Goal: Task Accomplishment & Management: Use online tool/utility

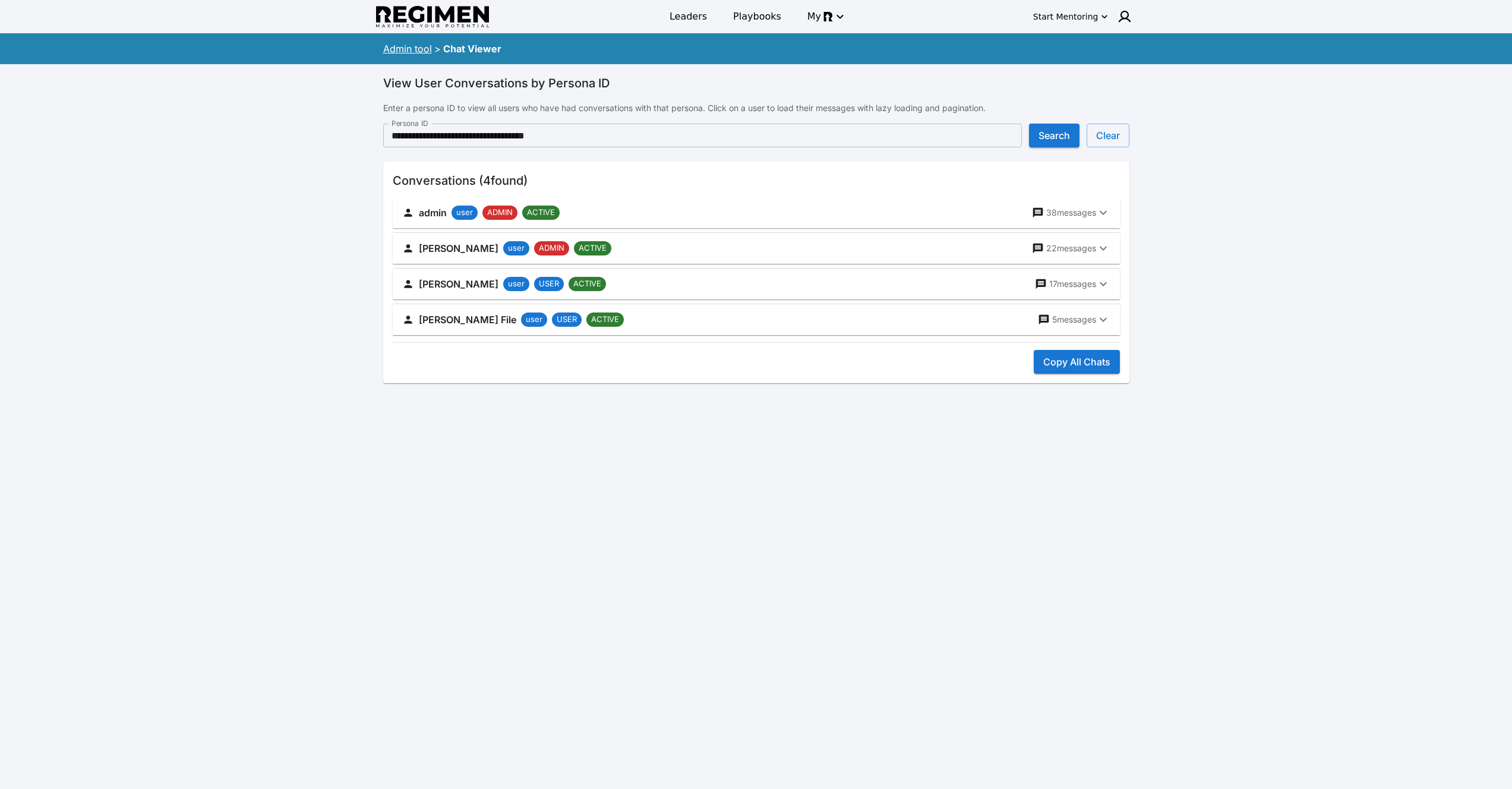
click at [416, 40] on div "Admin tool > Chat Viewer" at bounding box center [756, 49] width 760 height 26
click at [413, 49] on link "Admin tool" at bounding box center [407, 48] width 49 height 12
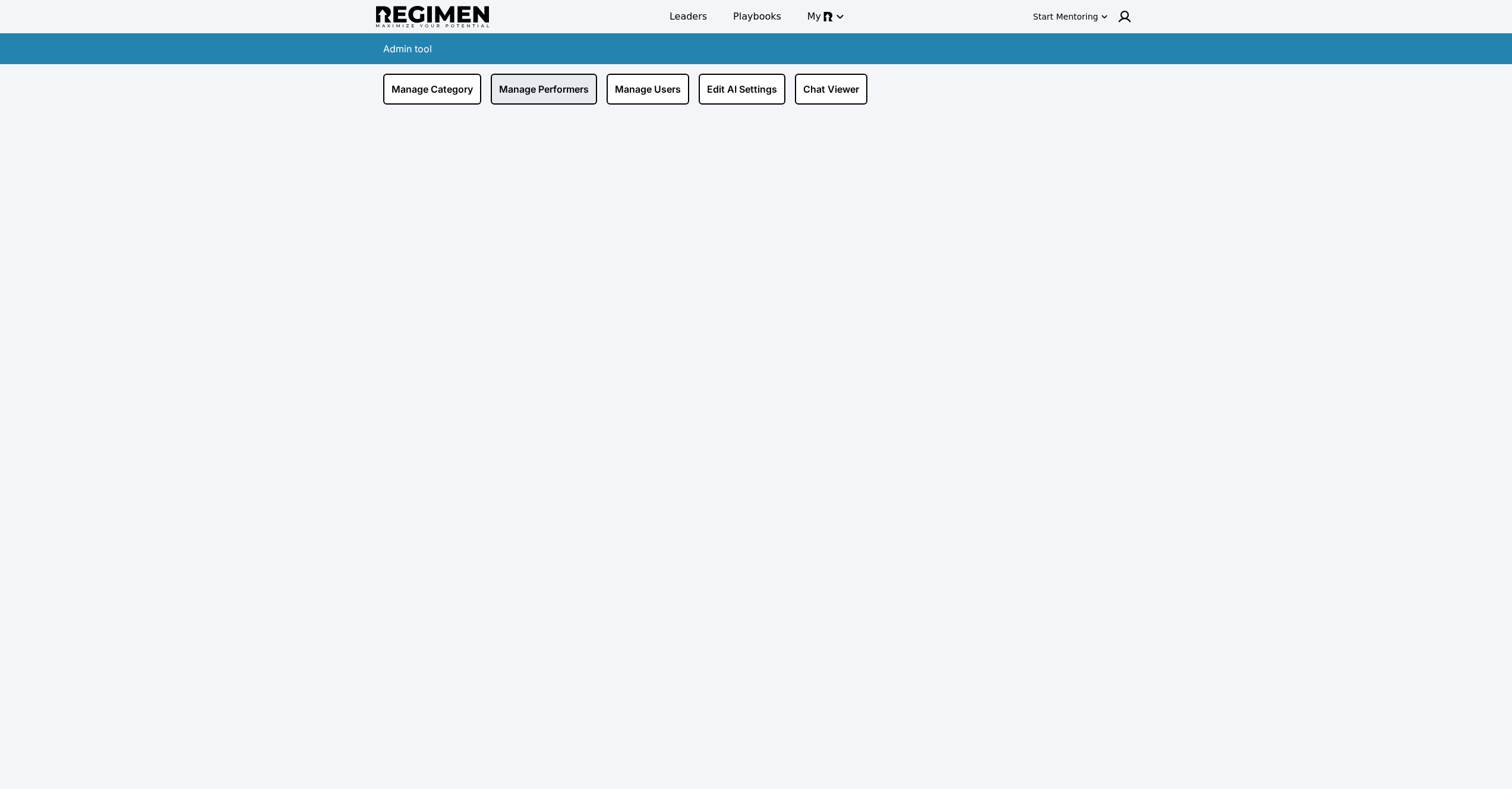
click at [505, 93] on link "Manage Performers" at bounding box center [544, 88] width 106 height 31
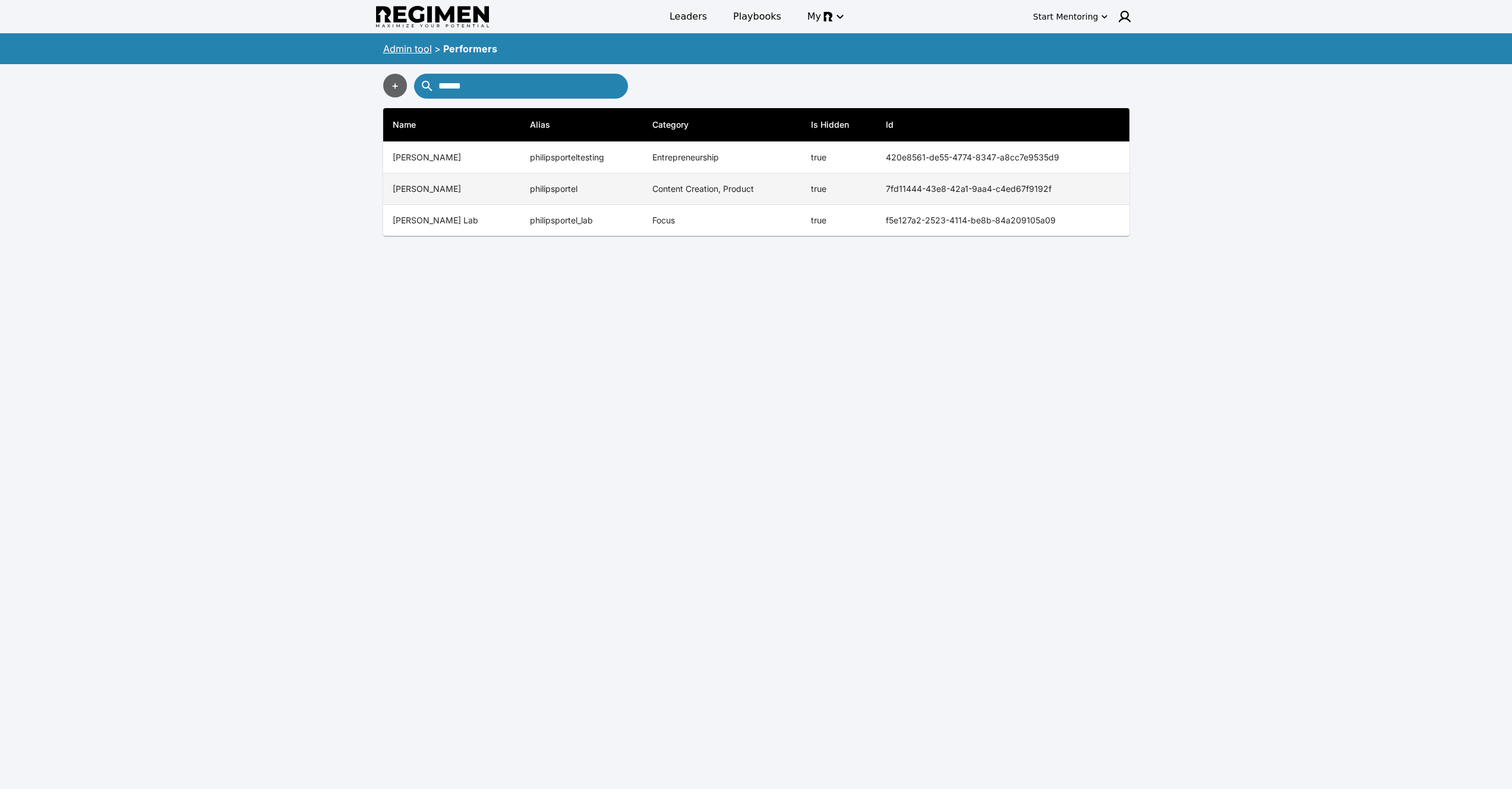
type input "******"
click at [856, 189] on td "true" at bounding box center [839, 189] width 75 height 32
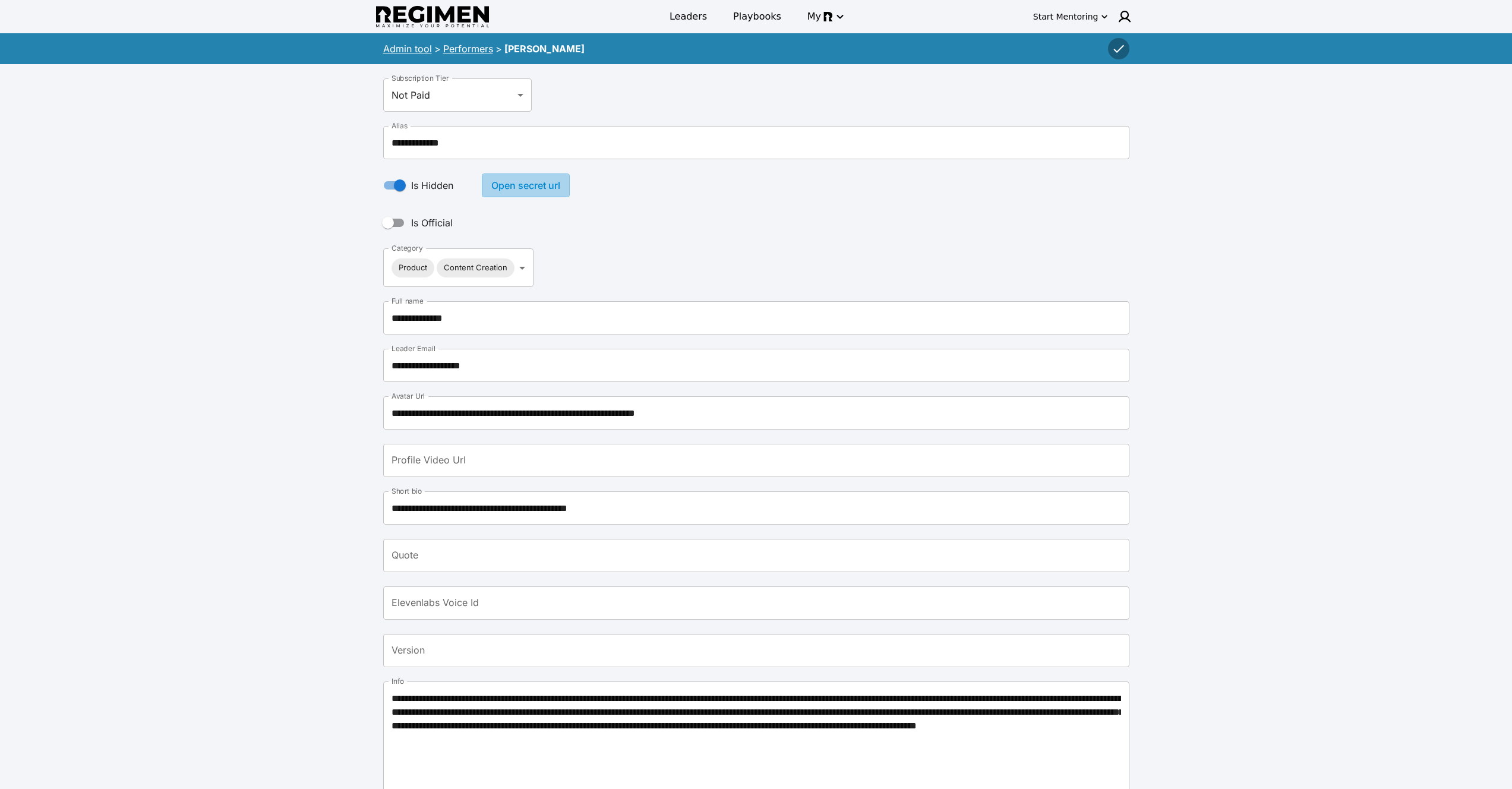
click at [526, 193] on button "Open secret url" at bounding box center [526, 185] width 88 height 24
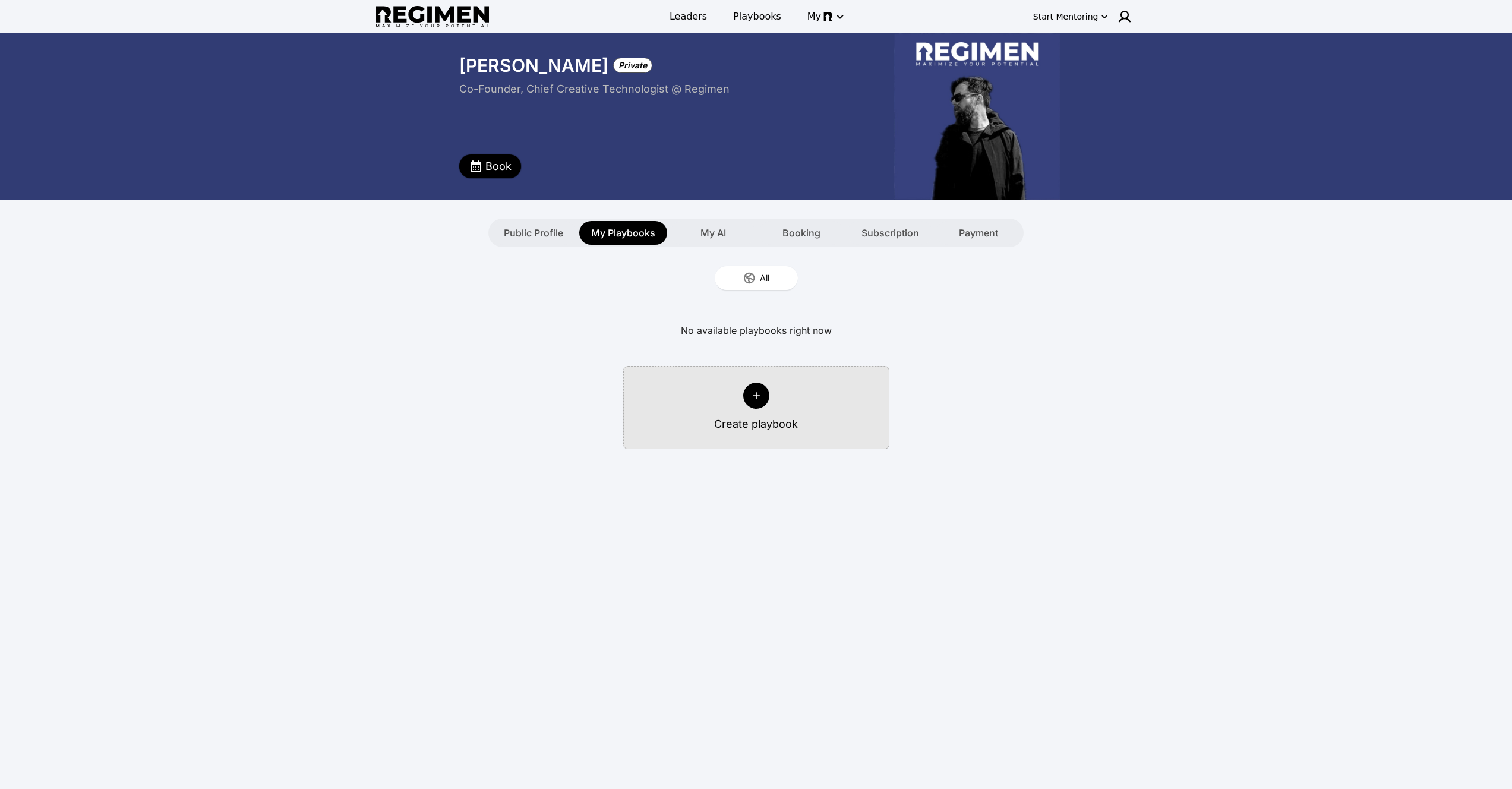
click at [487, 167] on span "Book" at bounding box center [499, 166] width 26 height 16
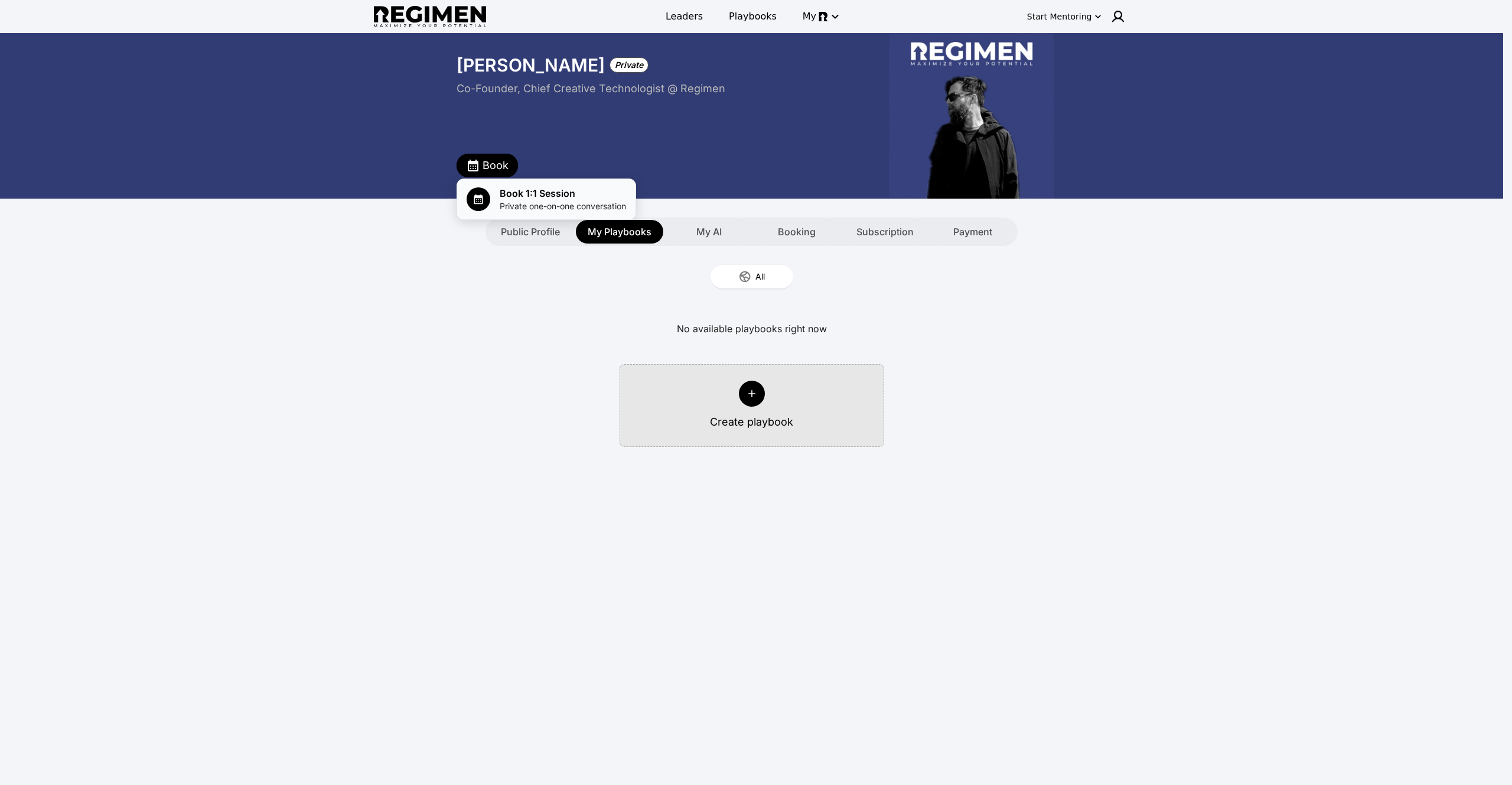
click at [513, 203] on span "Private one-on-one conversation" at bounding box center [562, 206] width 126 height 12
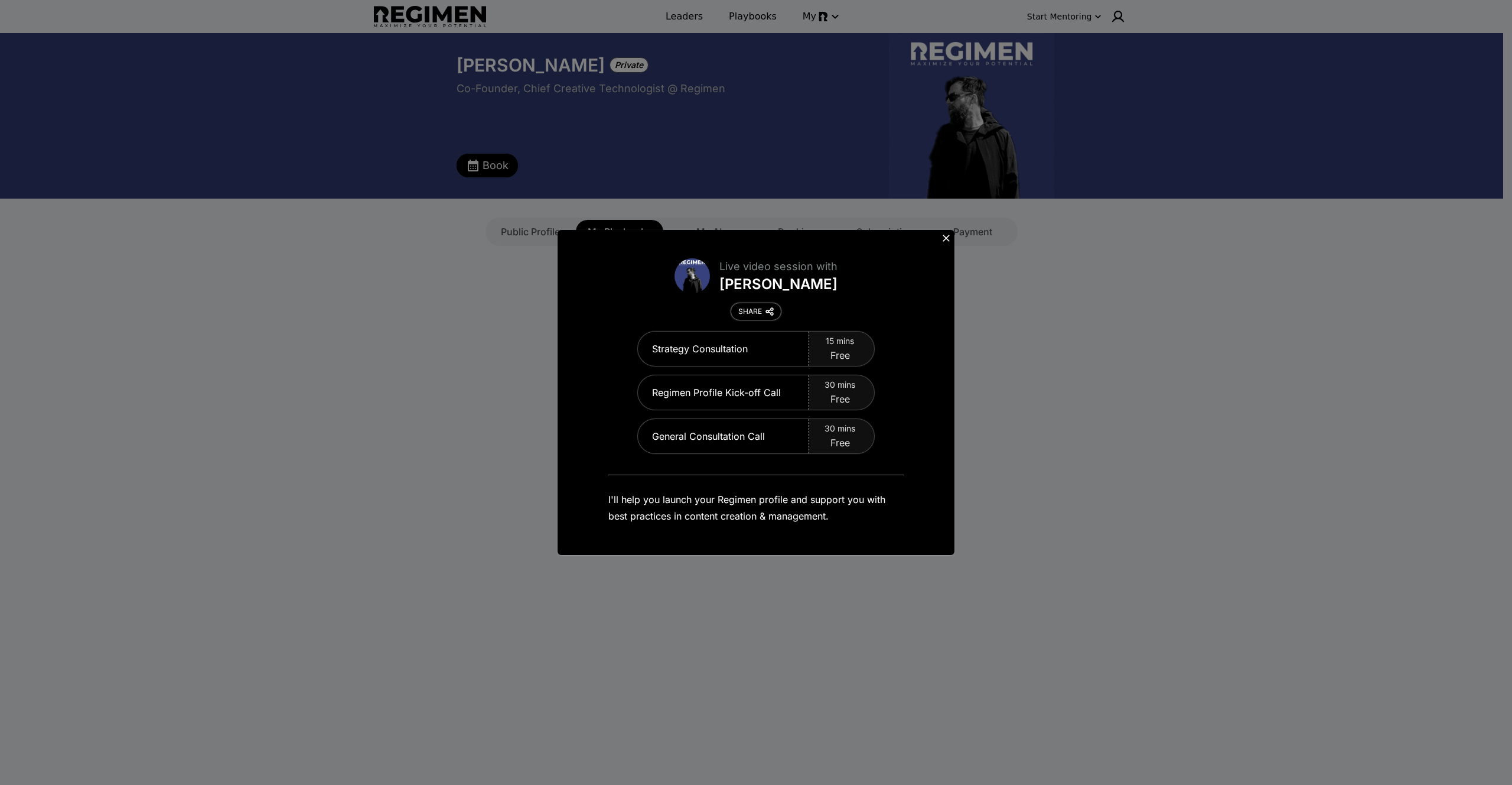
click at [769, 312] on img at bounding box center [770, 312] width 8 height 8
click at [776, 310] on button "SHARE" at bounding box center [756, 311] width 50 height 16
click at [951, 234] on icon at bounding box center [946, 238] width 12 height 12
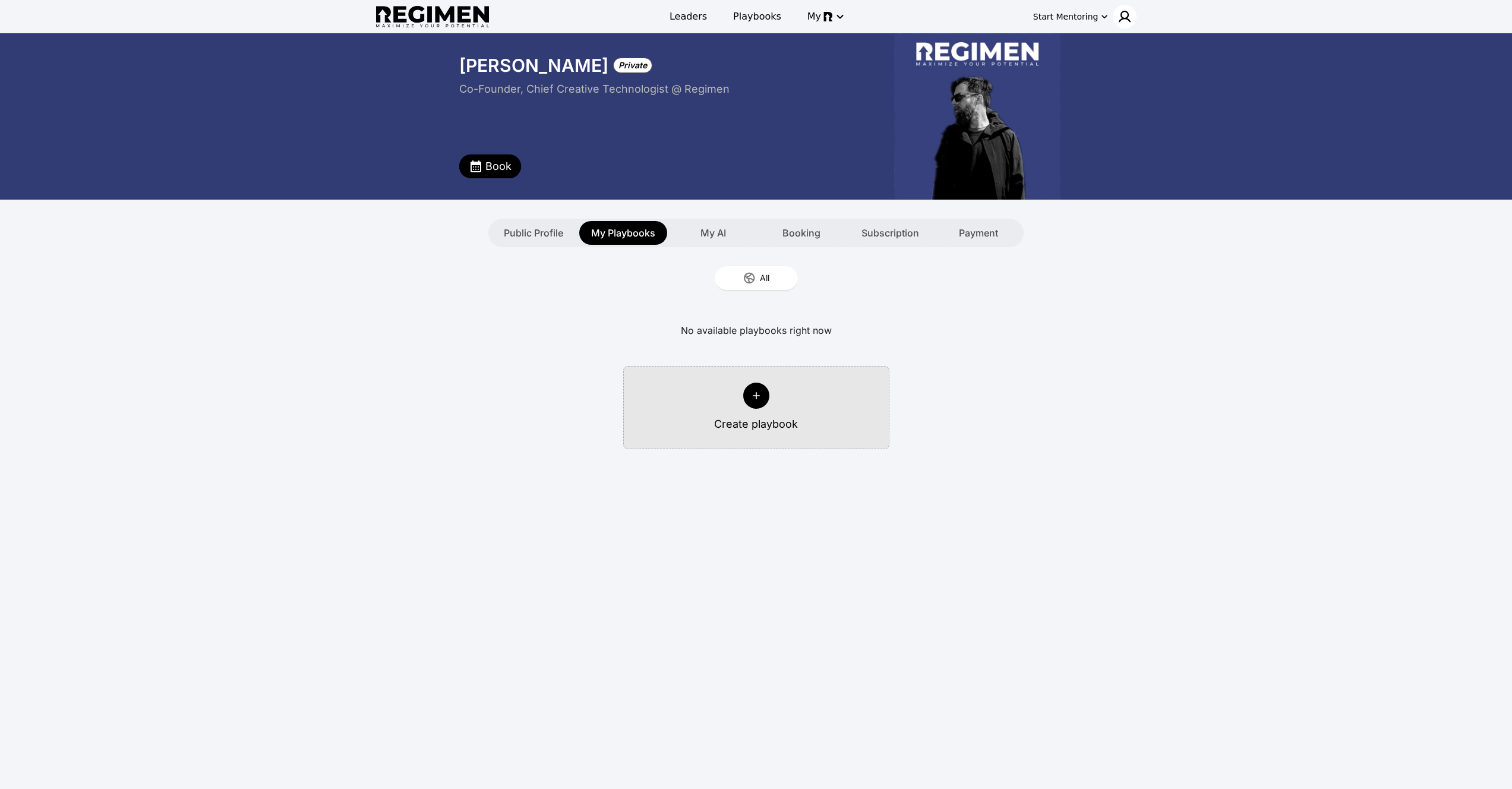
click at [1125, 19] on img at bounding box center [1125, 16] width 14 height 14
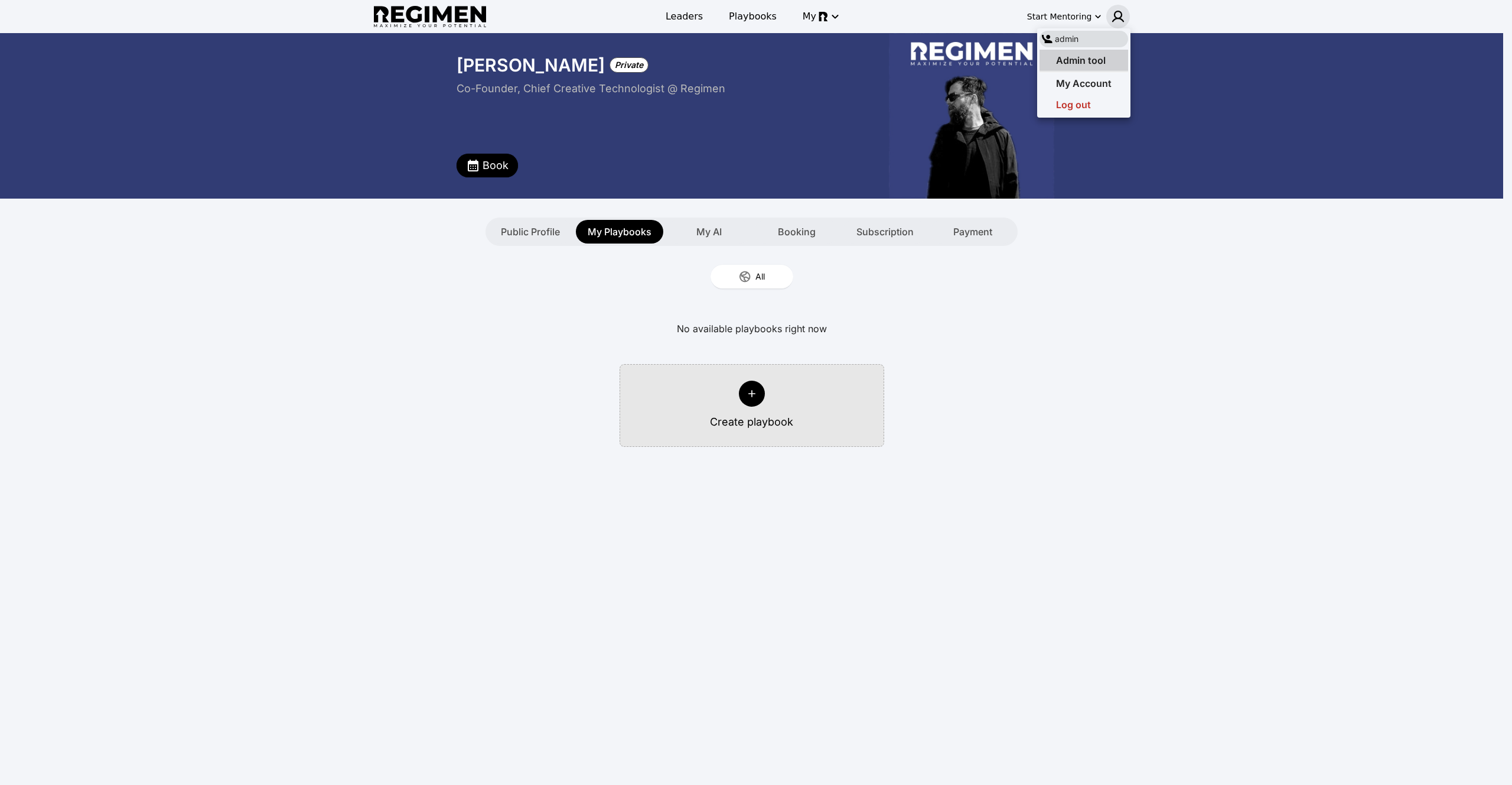
click at [1121, 57] on div "Admin tool" at bounding box center [1084, 60] width 89 height 21
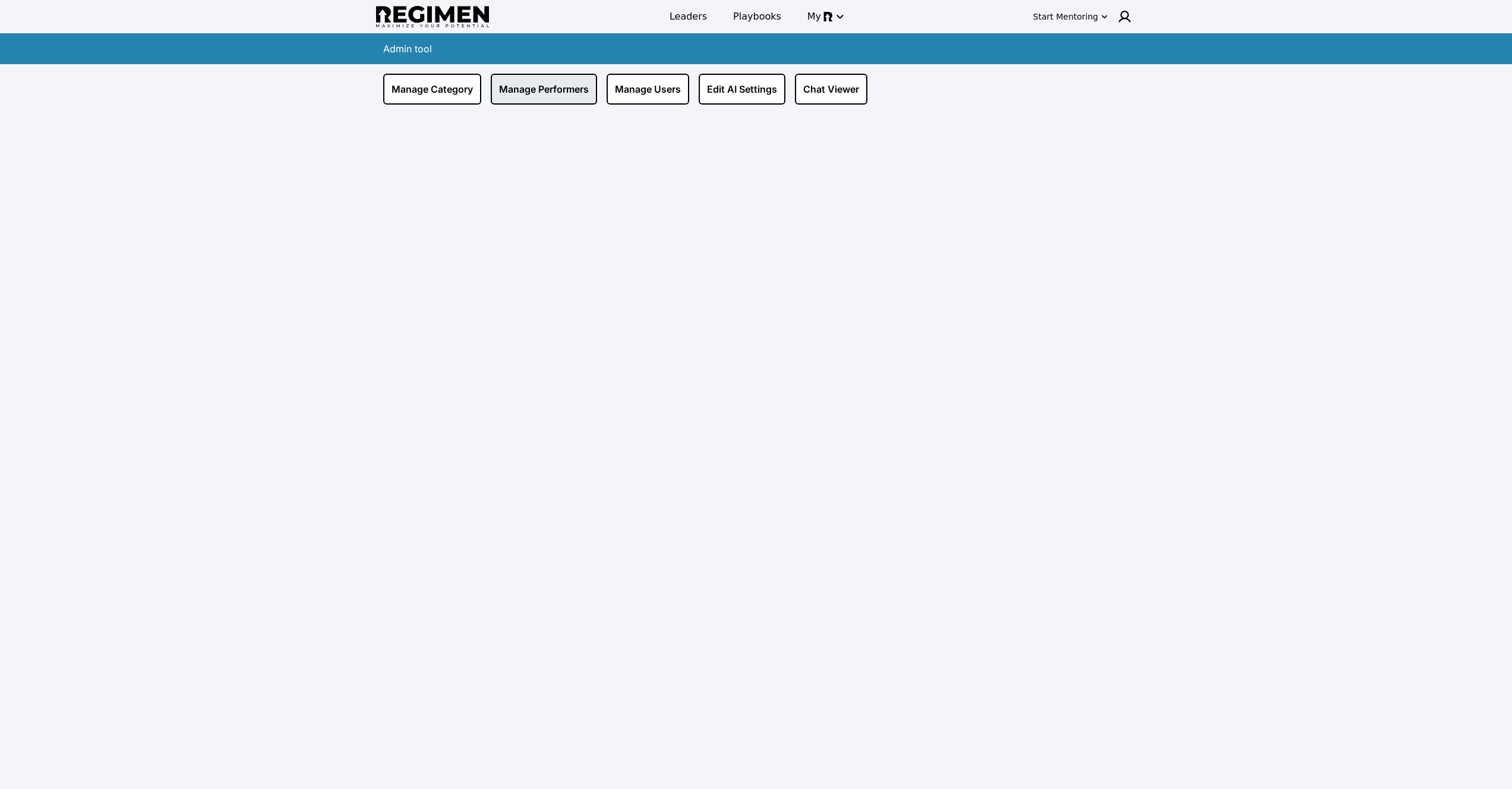
click at [556, 80] on link "Manage Performers" at bounding box center [544, 88] width 106 height 31
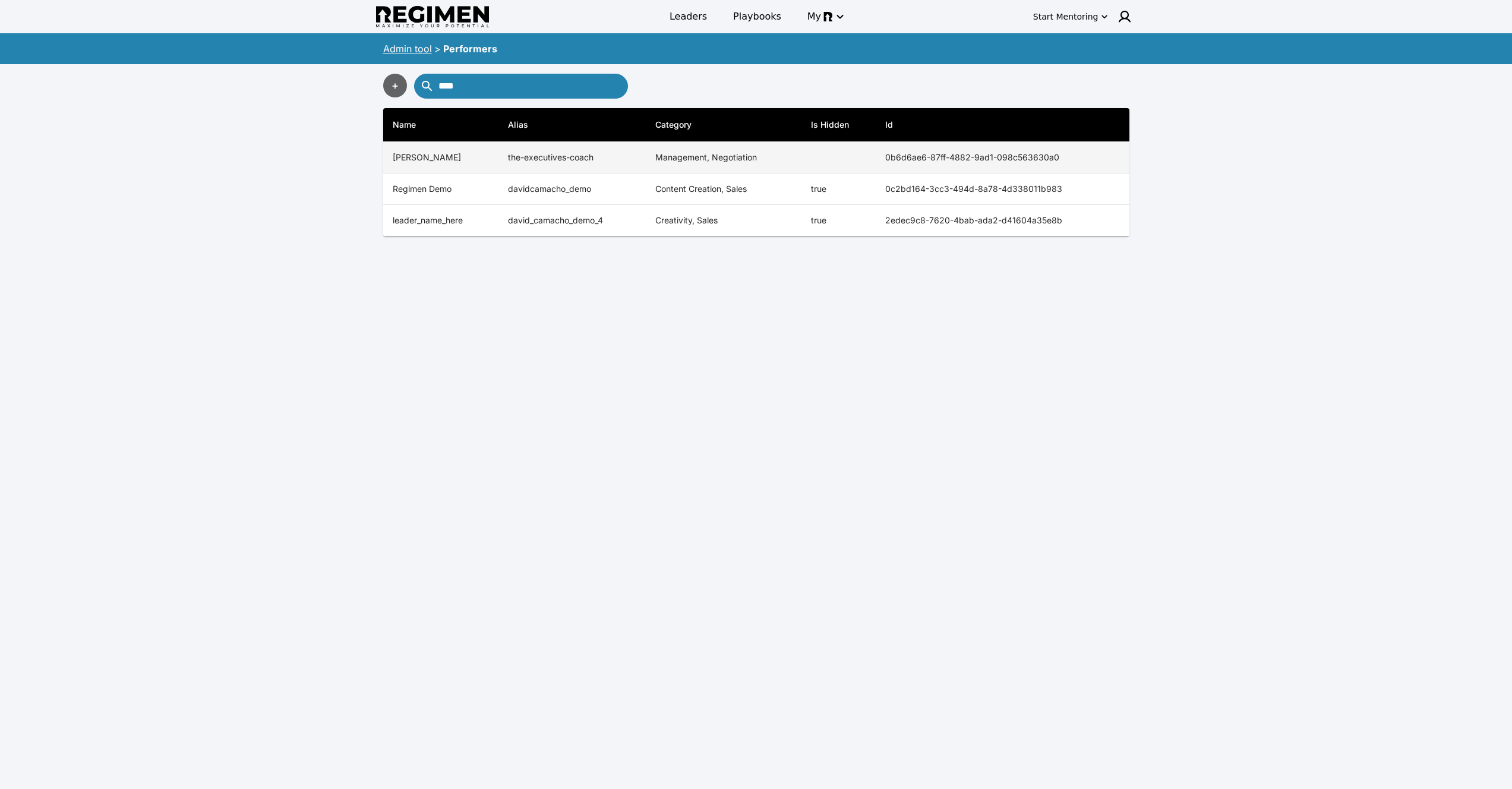
type input "****"
copy th "0b6d6ae6-87ff-4882-9ad1-098c563630a0"
drag, startPoint x: 883, startPoint y: 151, endPoint x: 1120, endPoint y: 156, distance: 237.1
click at [1120, 156] on th "0b6d6ae6-87ff-4882-9ad1-098c563630a0" at bounding box center [1003, 158] width 254 height 32
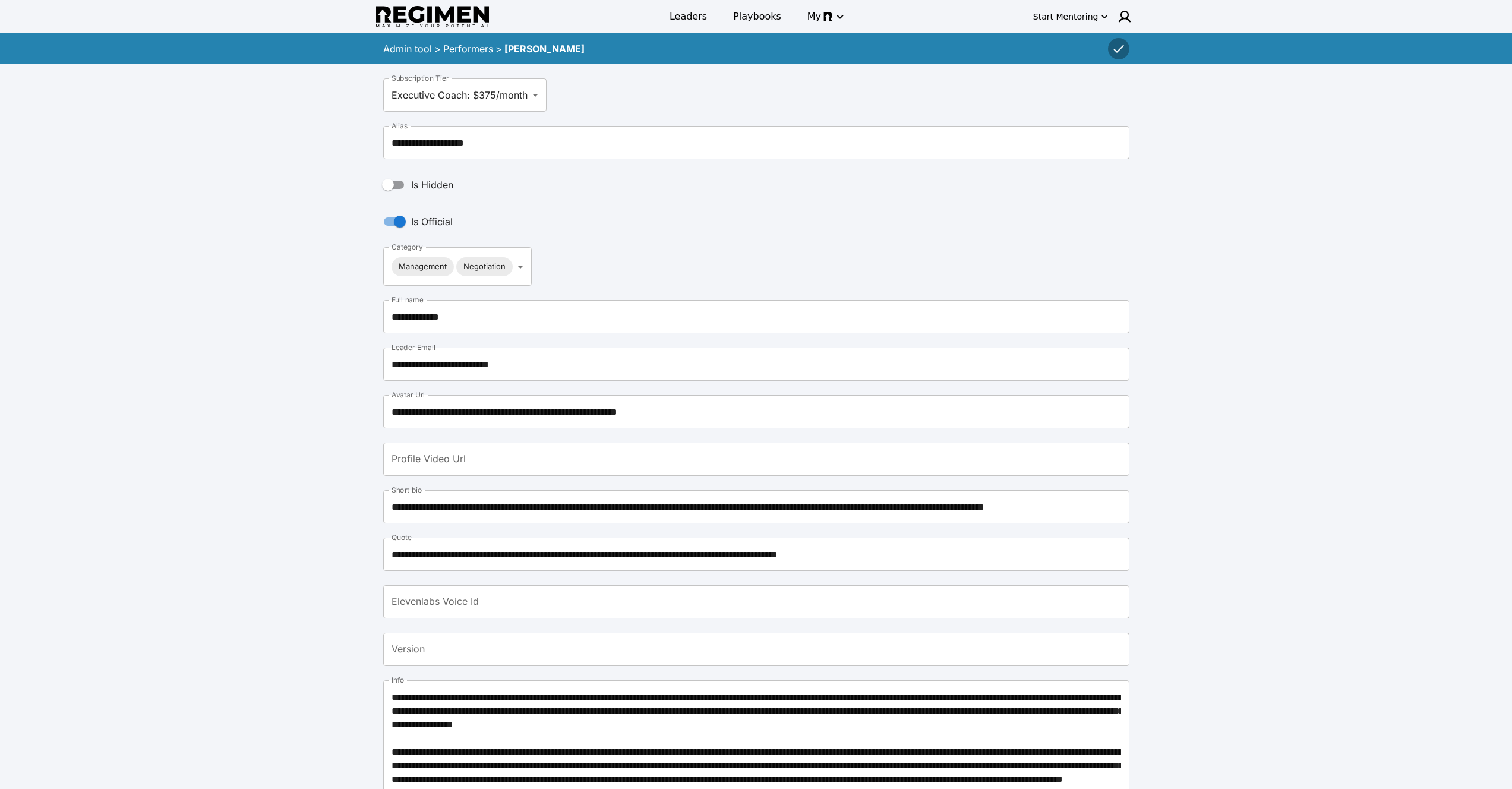
click at [468, 49] on link "Performers" at bounding box center [468, 48] width 50 height 12
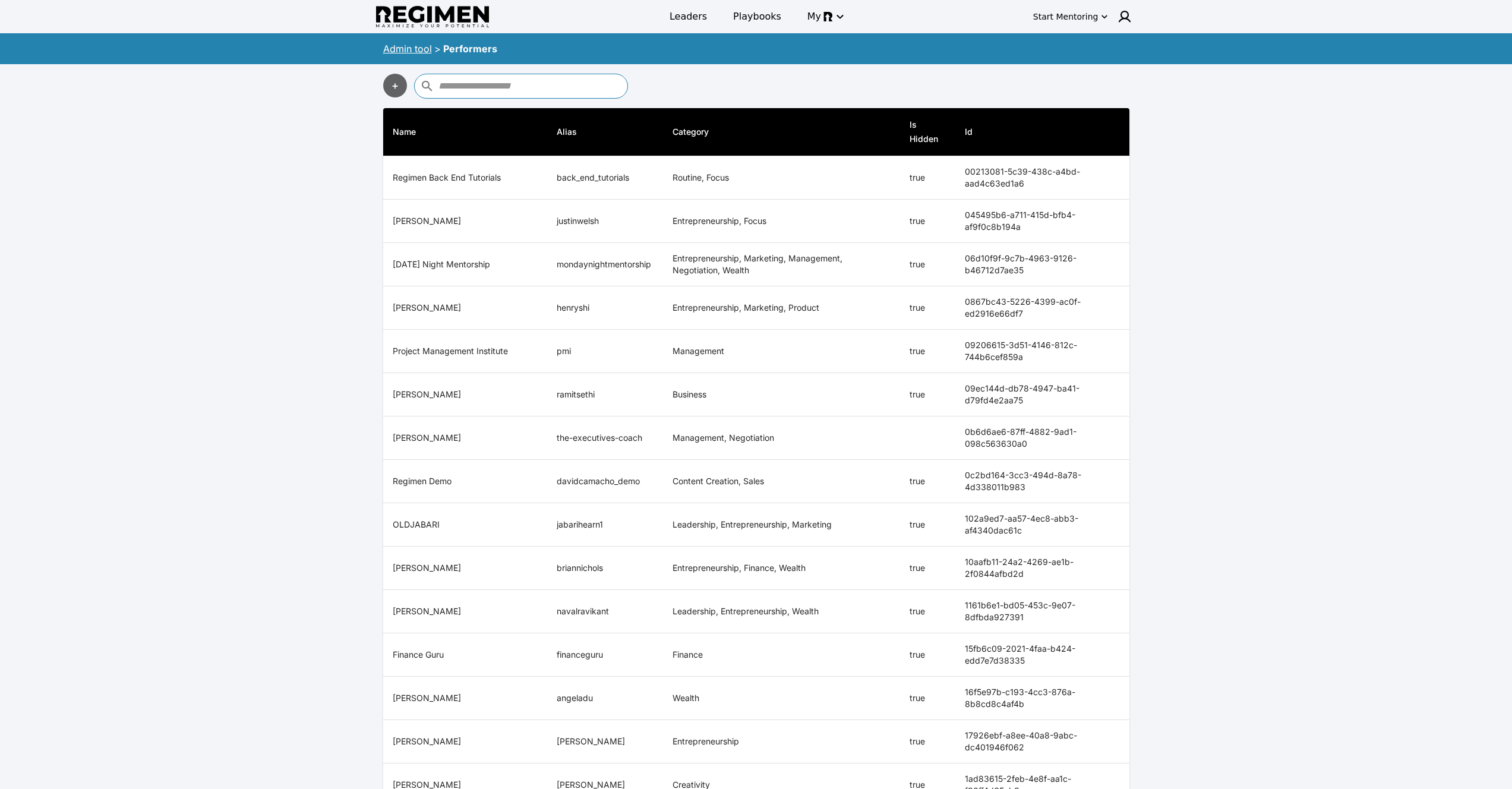
drag, startPoint x: 466, startPoint y: 48, endPoint x: 388, endPoint y: 47, distance: 78.0
click at [387, 47] on div "Admin tool > Performers" at bounding box center [756, 49] width 760 height 26
click at [389, 47] on link "Admin tool" at bounding box center [407, 48] width 49 height 12
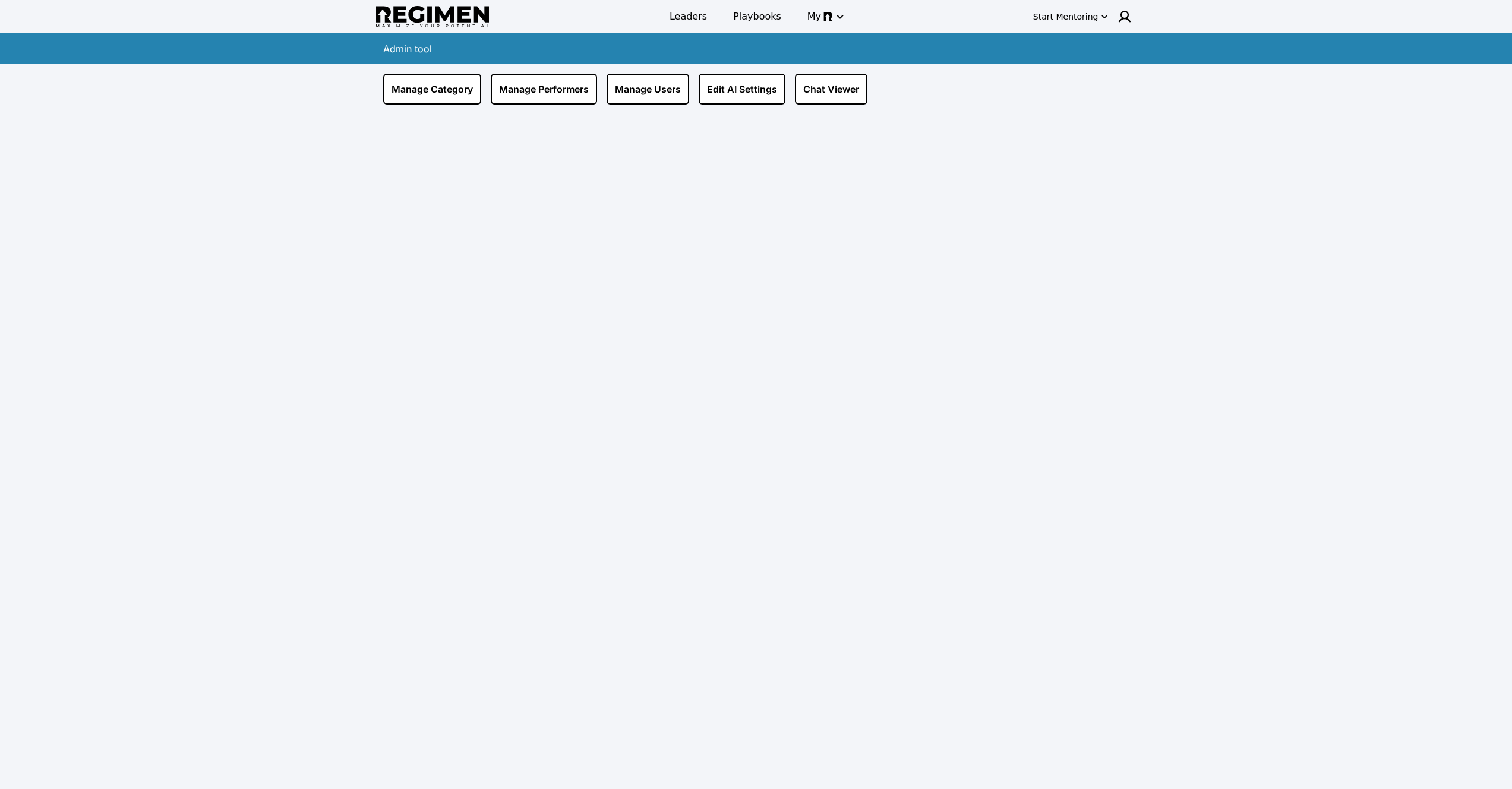
click at [896, 95] on div "Manage Category Manage Performers Manage Users Edit AI Settings Chat Viewer" at bounding box center [756, 88] width 746 height 31
click at [828, 95] on link "Chat Viewer" at bounding box center [831, 88] width 73 height 31
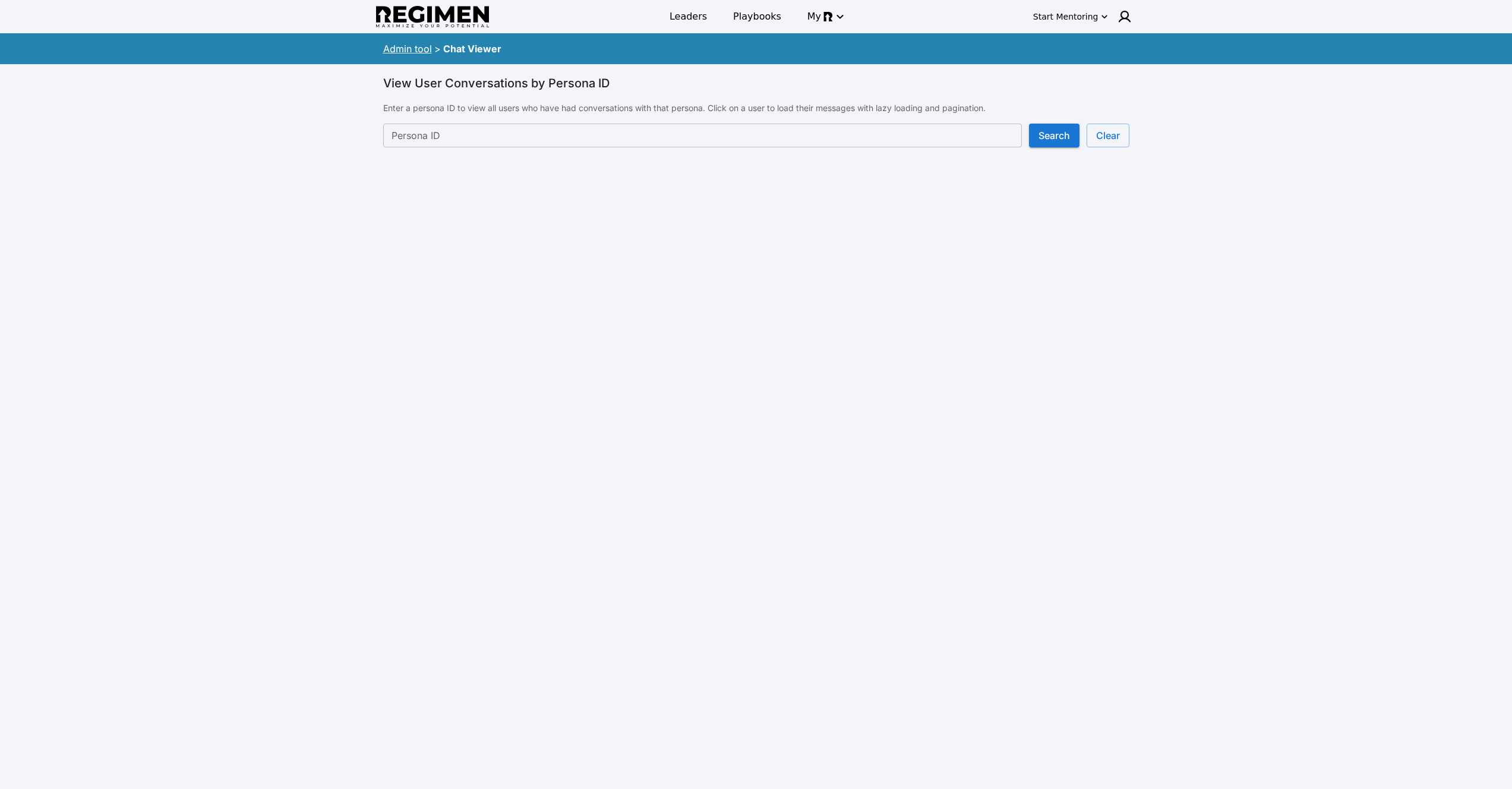
drag, startPoint x: 643, startPoint y: 129, endPoint x: 638, endPoint y: 137, distance: 9.4
click at [642, 131] on input "Persona ID" at bounding box center [702, 135] width 638 height 24
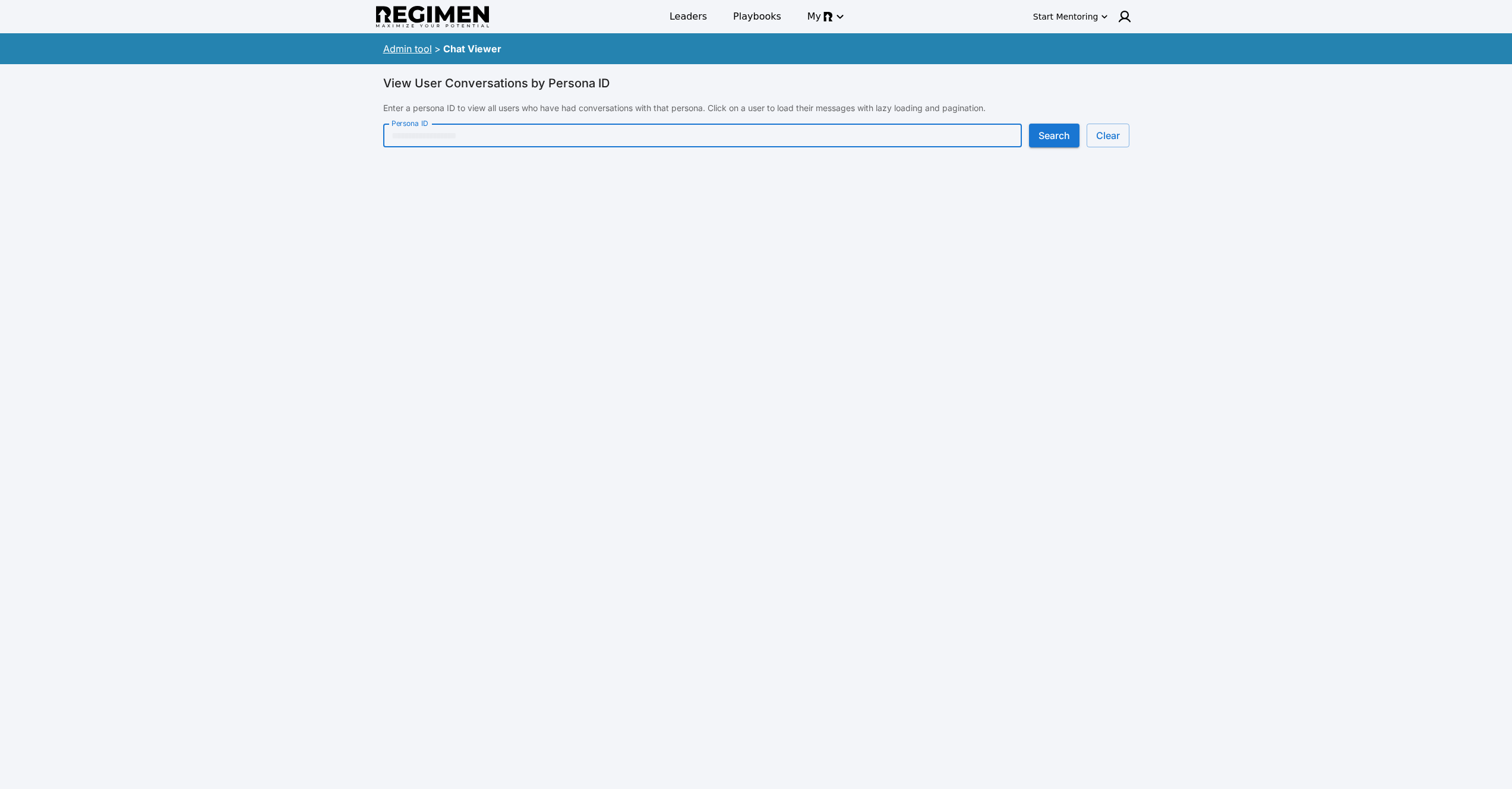
paste input "**********"
type input "**********"
click at [1043, 130] on button "Search" at bounding box center [1055, 135] width 51 height 24
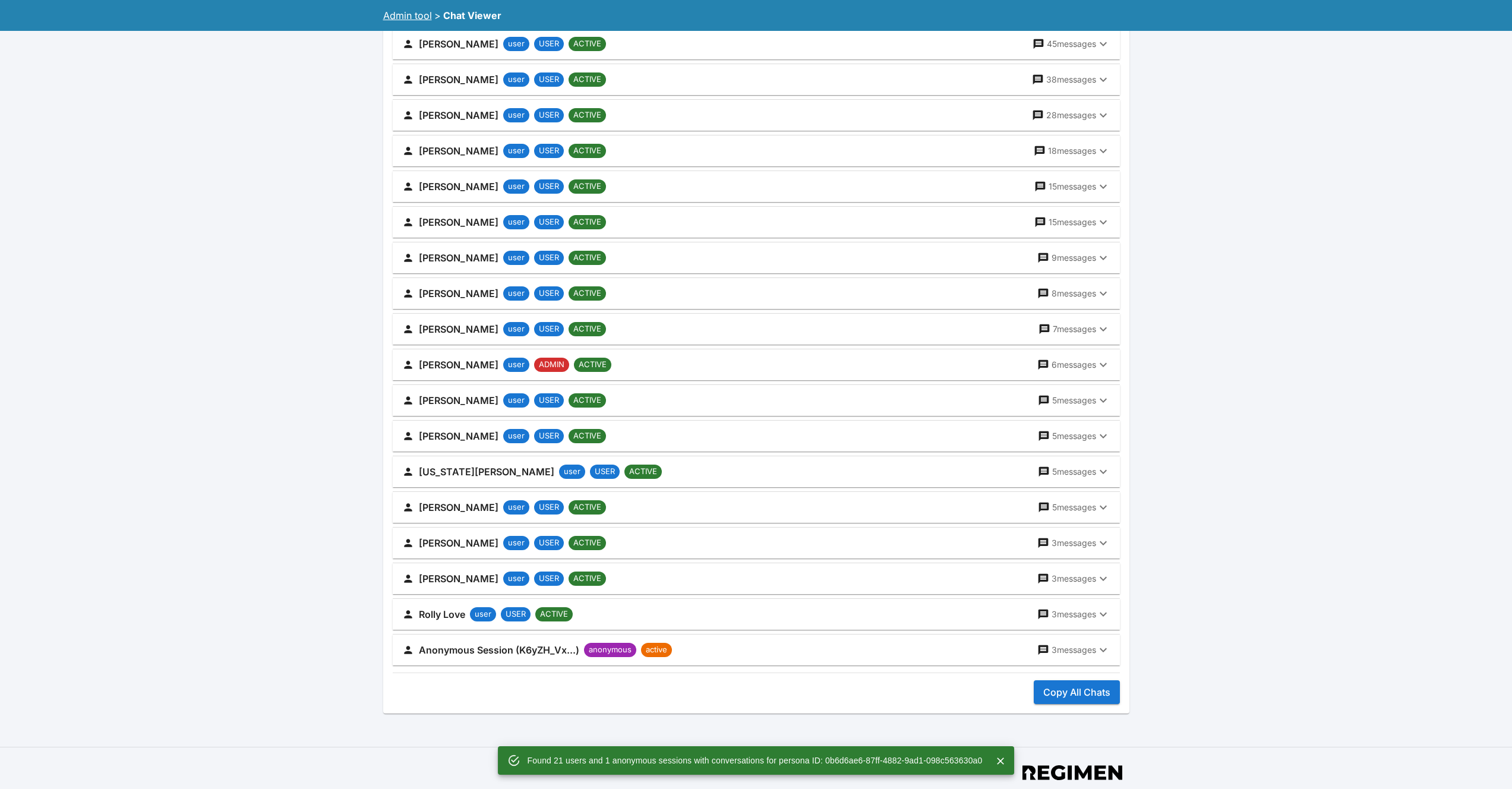
scroll to position [370, 0]
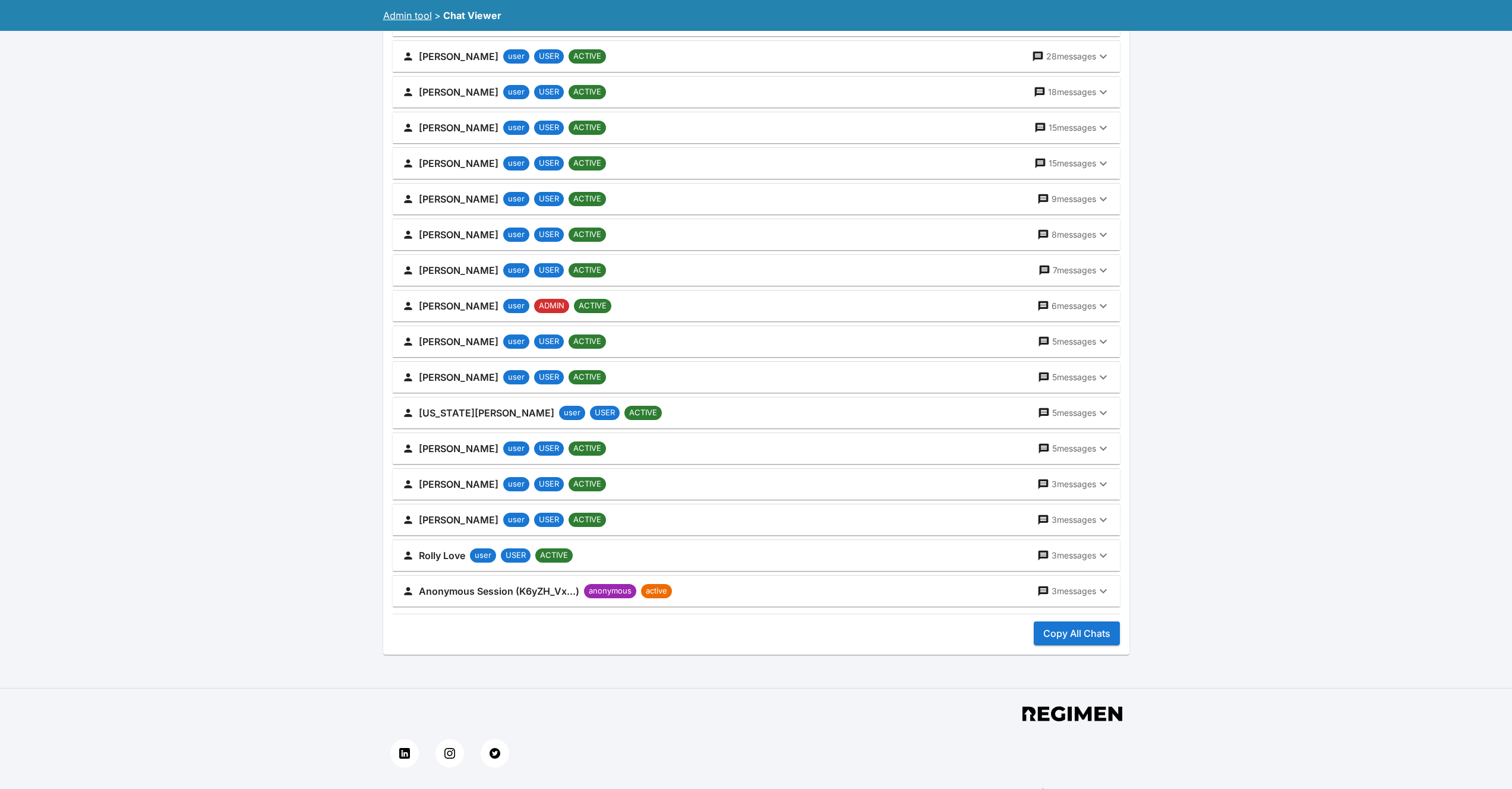
click at [1086, 634] on button "Copy All Chats" at bounding box center [1077, 633] width 86 height 24
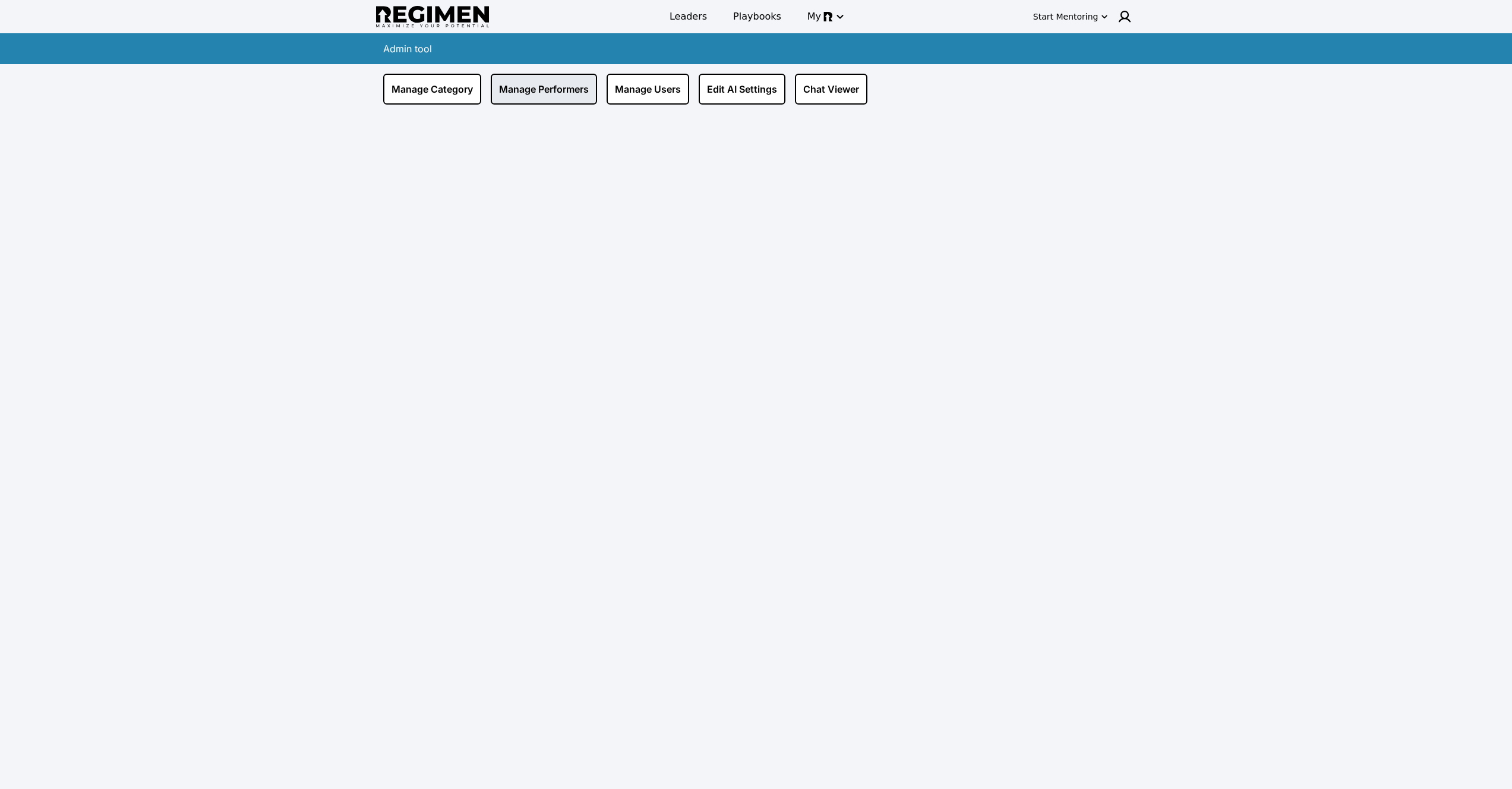
click at [540, 93] on link "Manage Performers" at bounding box center [544, 88] width 106 height 31
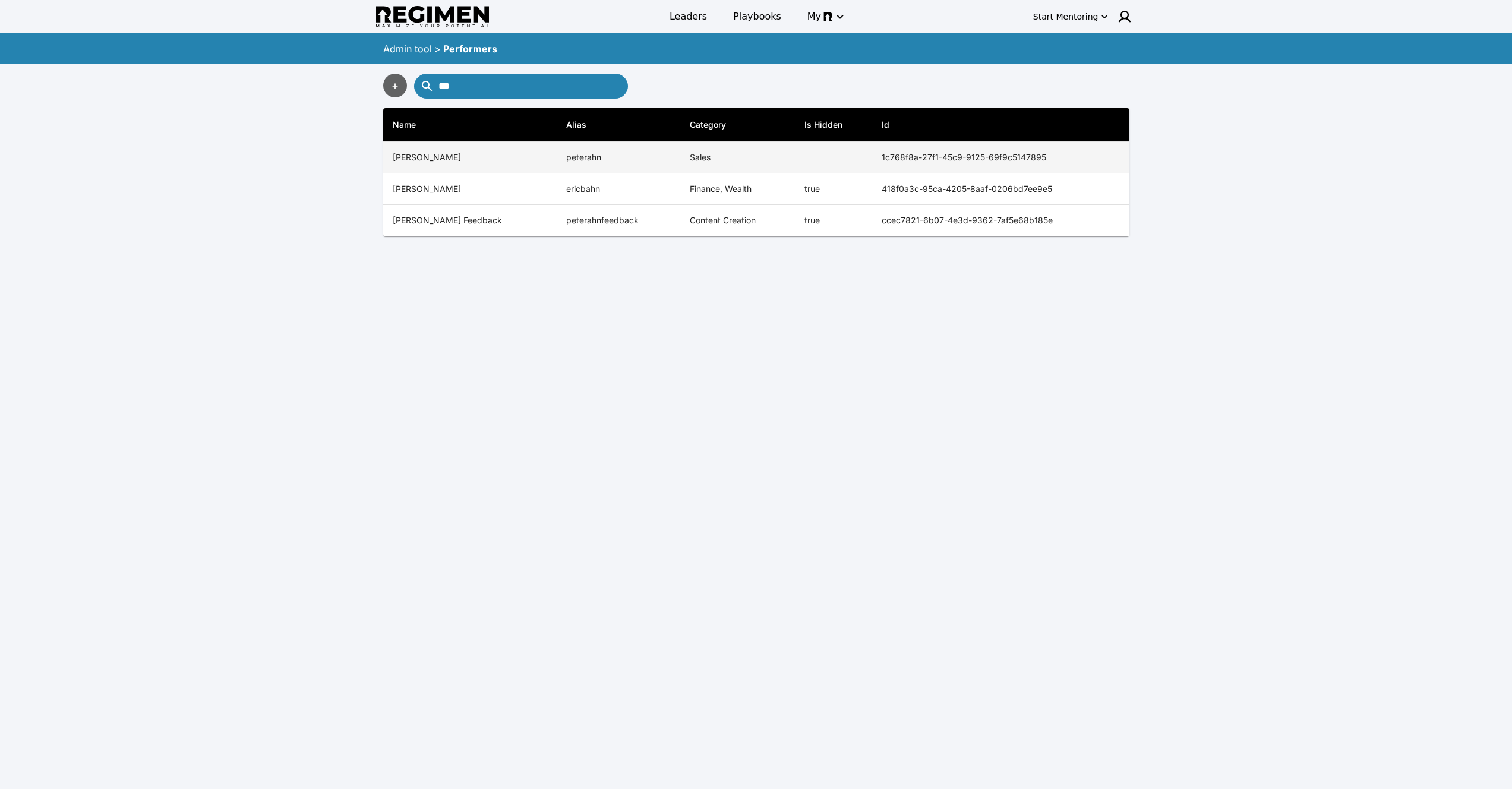
type input "***"
drag, startPoint x: 851, startPoint y: 162, endPoint x: 1105, endPoint y: 158, distance: 254.0
click at [1105, 158] on tr "[PERSON_NAME] 1c768f8a-27f1-45c9-9125-69f9c5147895" at bounding box center [756, 158] width 746 height 32
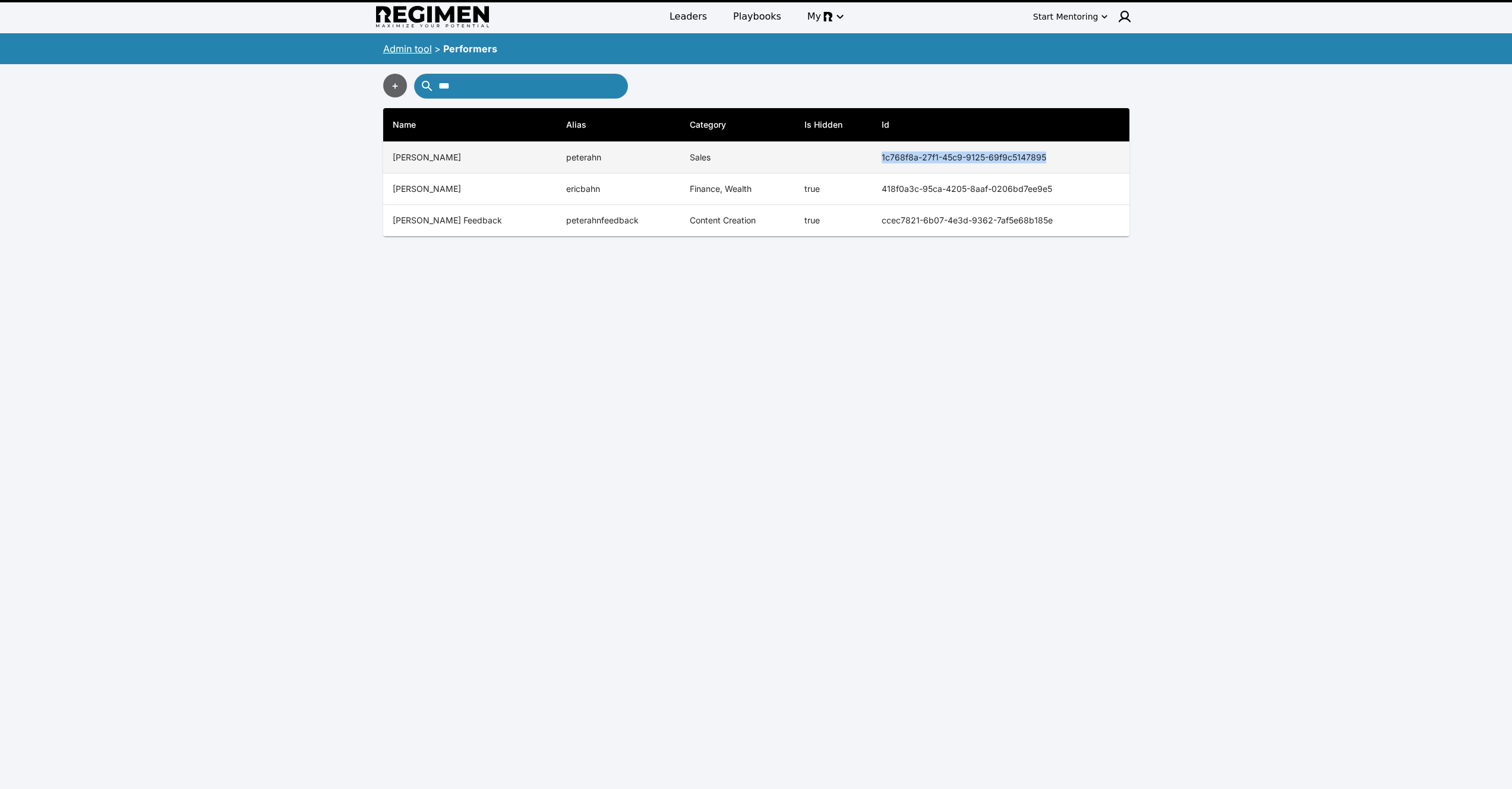
click at [1105, 158] on th "1c768f8a-27f1-45c9-9125-69f9c5147895" at bounding box center [1000, 158] width 257 height 32
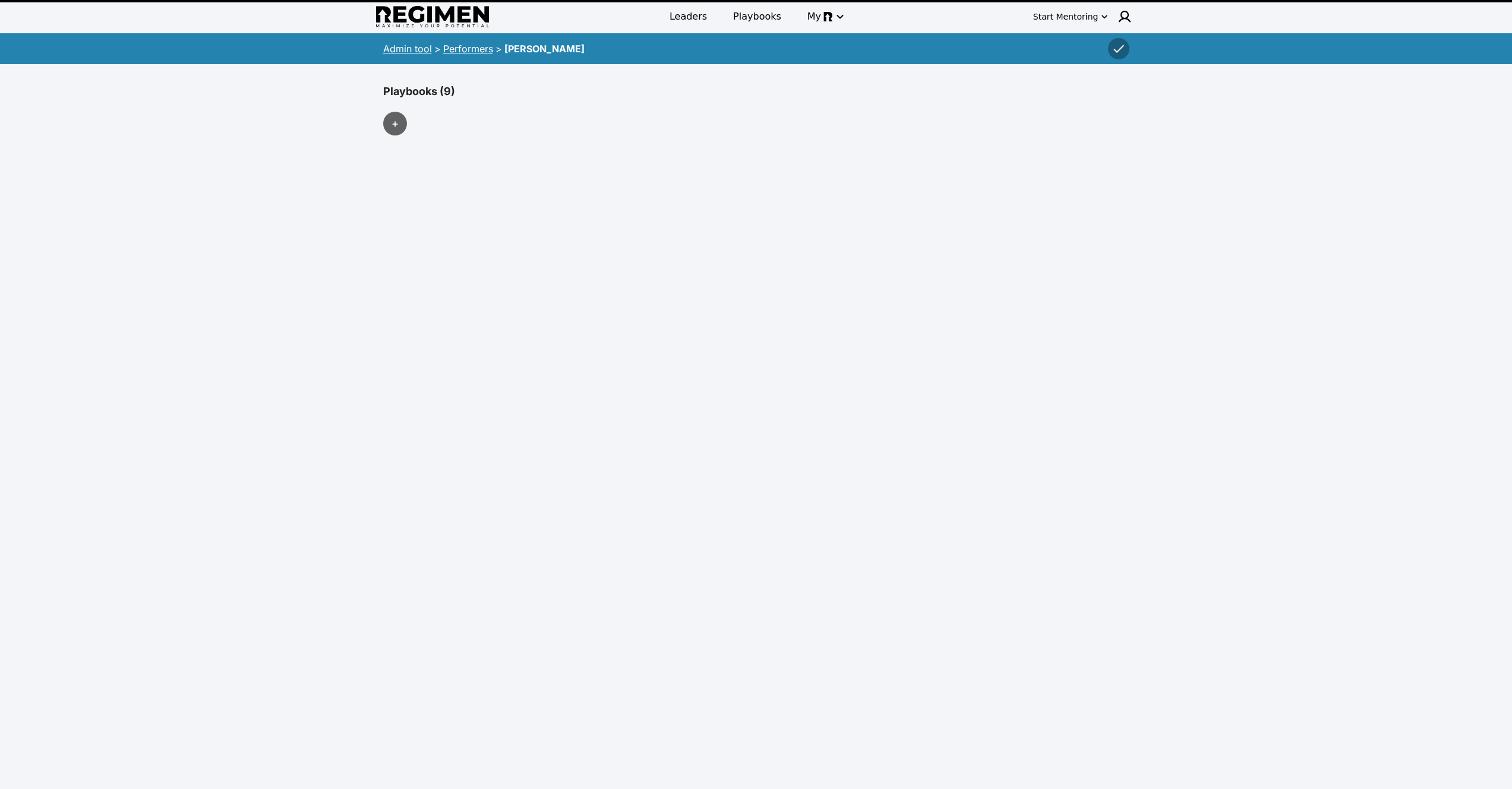
click at [413, 47] on link "Admin tool" at bounding box center [407, 48] width 49 height 12
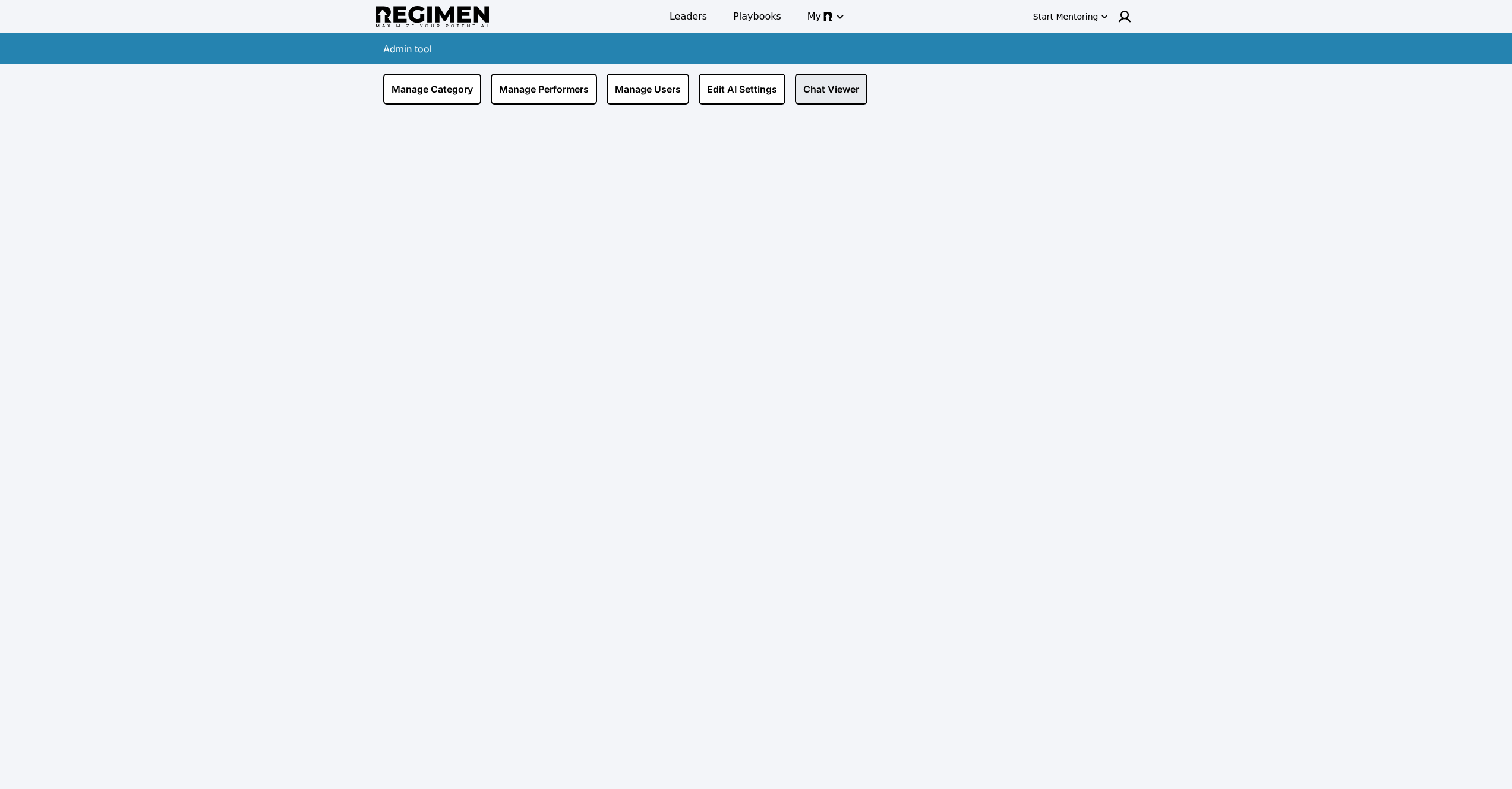
click at [831, 87] on link "Chat Viewer" at bounding box center [831, 88] width 73 height 31
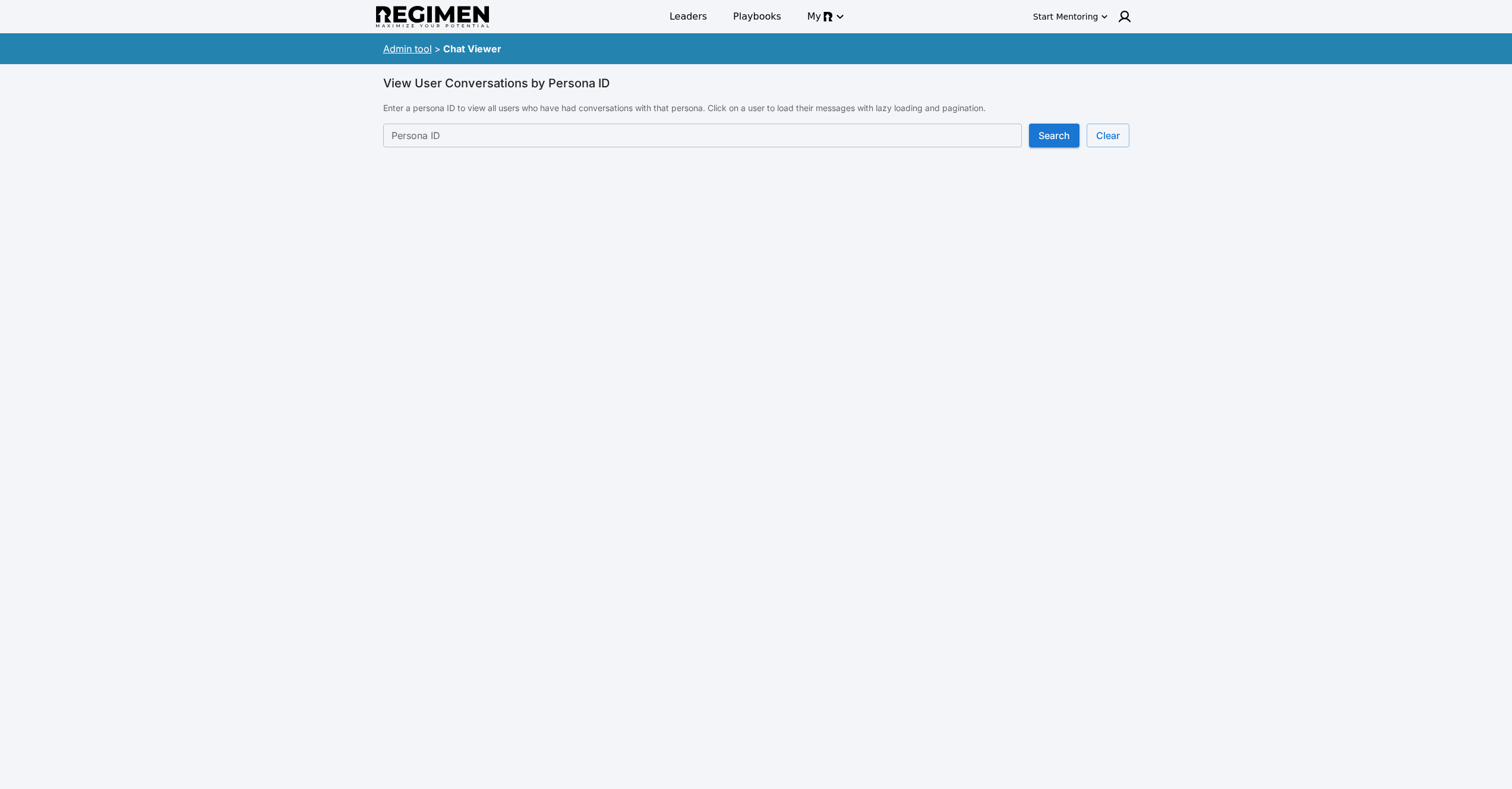
click at [505, 138] on input "Persona ID" at bounding box center [702, 135] width 638 height 24
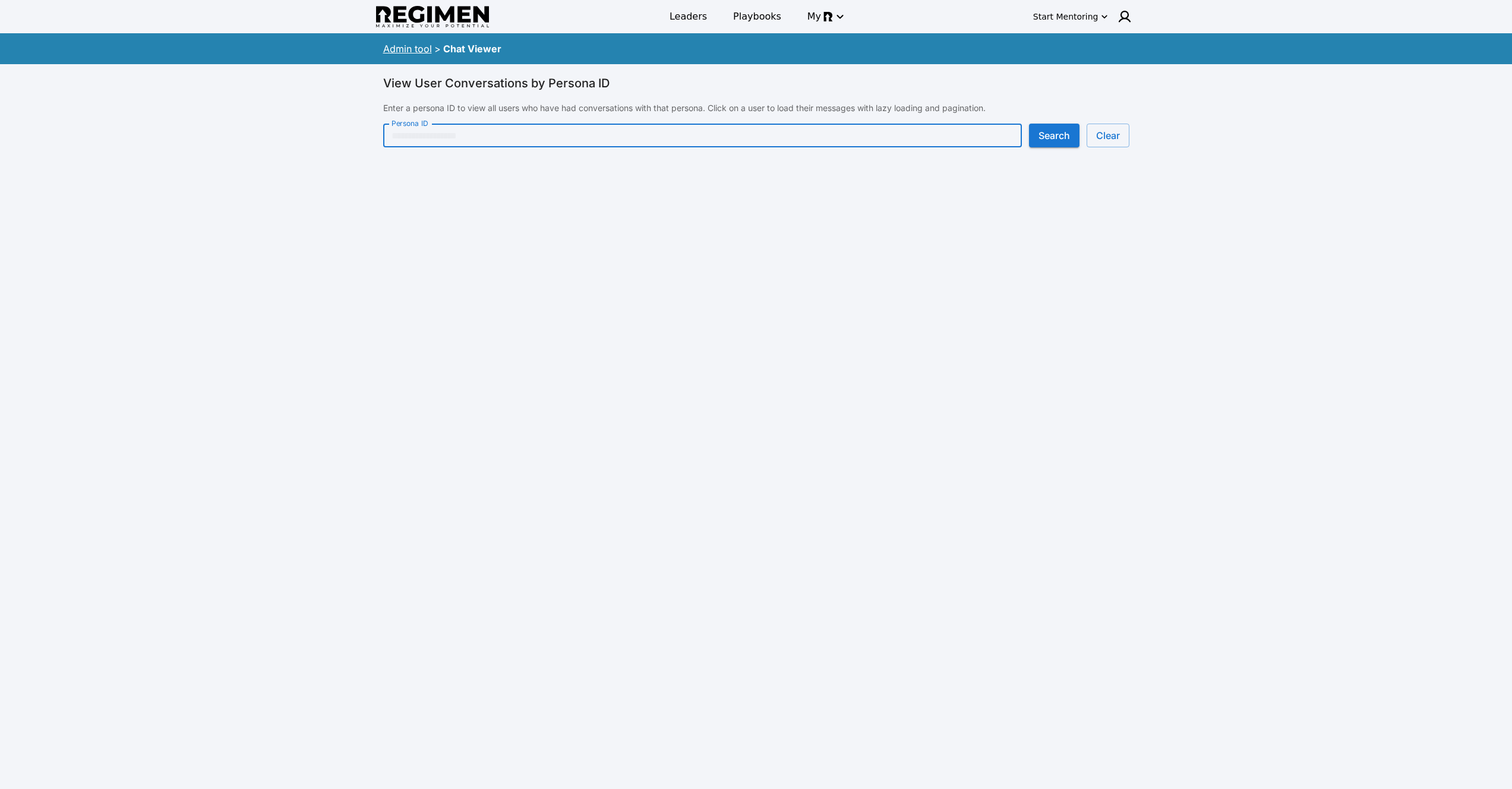
paste input "**********"
type input "**********"
click at [1062, 139] on button "Search" at bounding box center [1055, 135] width 51 height 24
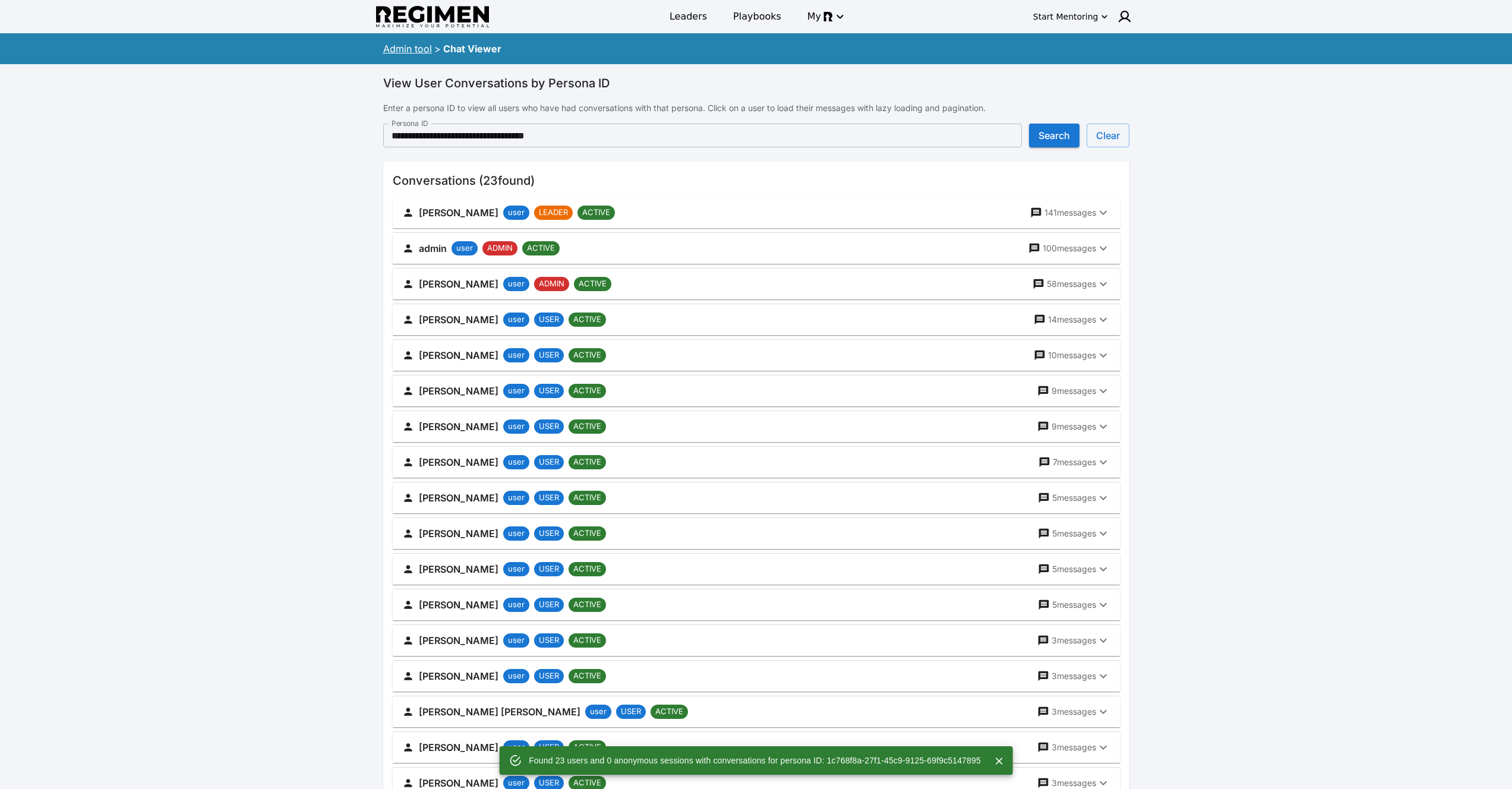
scroll to position [425, 0]
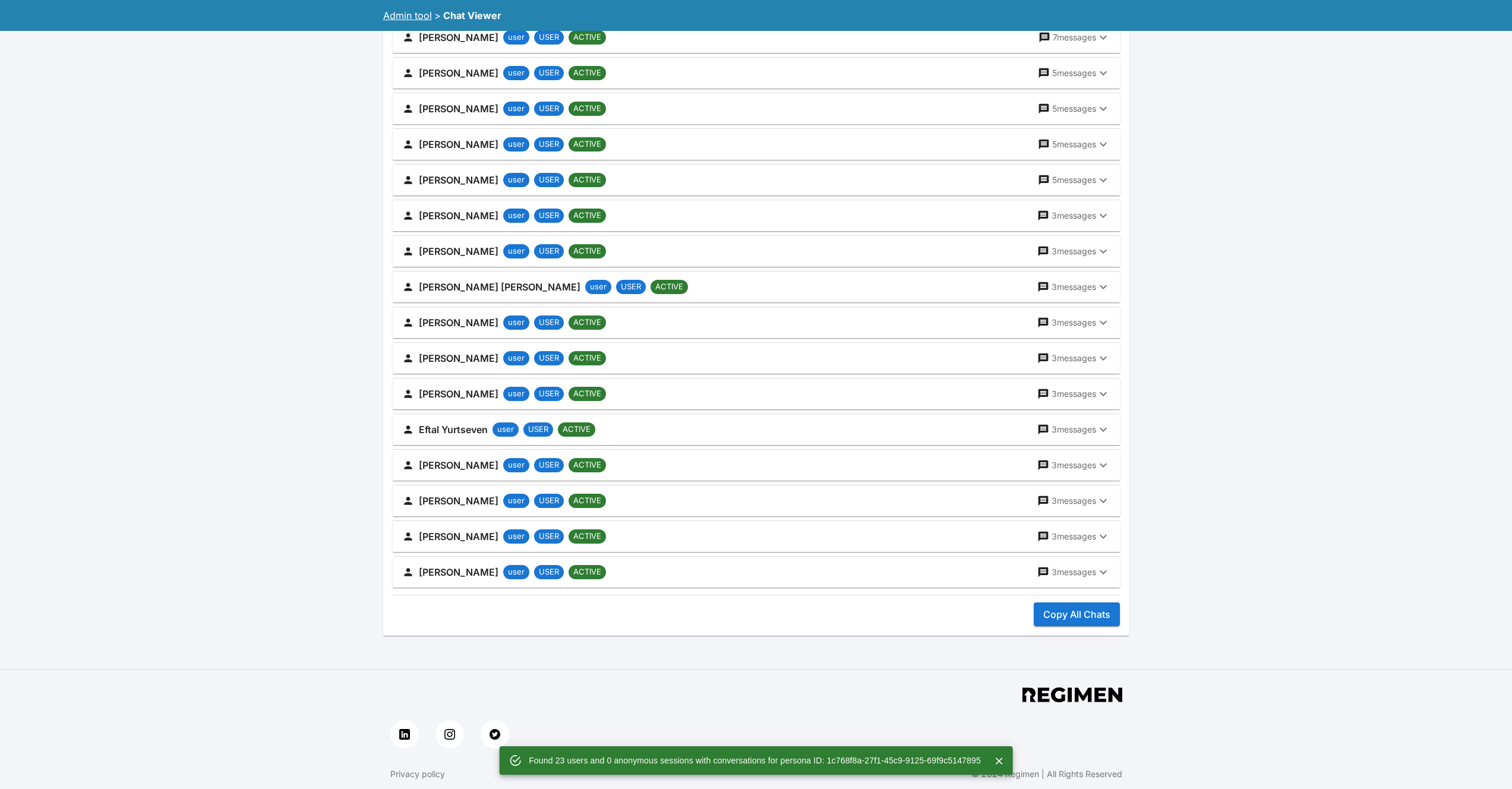
click at [1078, 615] on button "Copy All Chats" at bounding box center [1077, 614] width 86 height 24
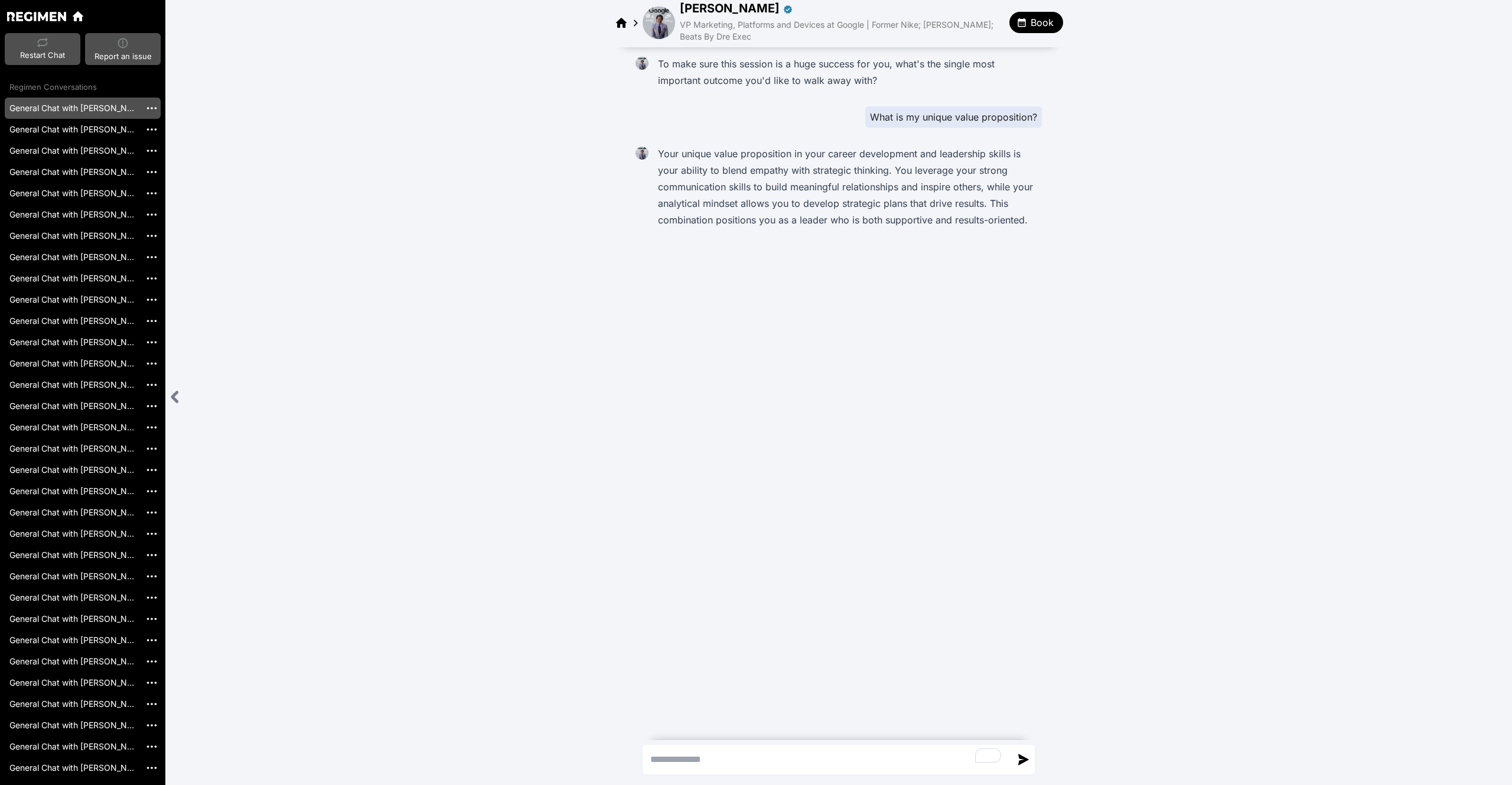
click at [703, 7] on span "[PERSON_NAME]" at bounding box center [729, 8] width 100 height 16
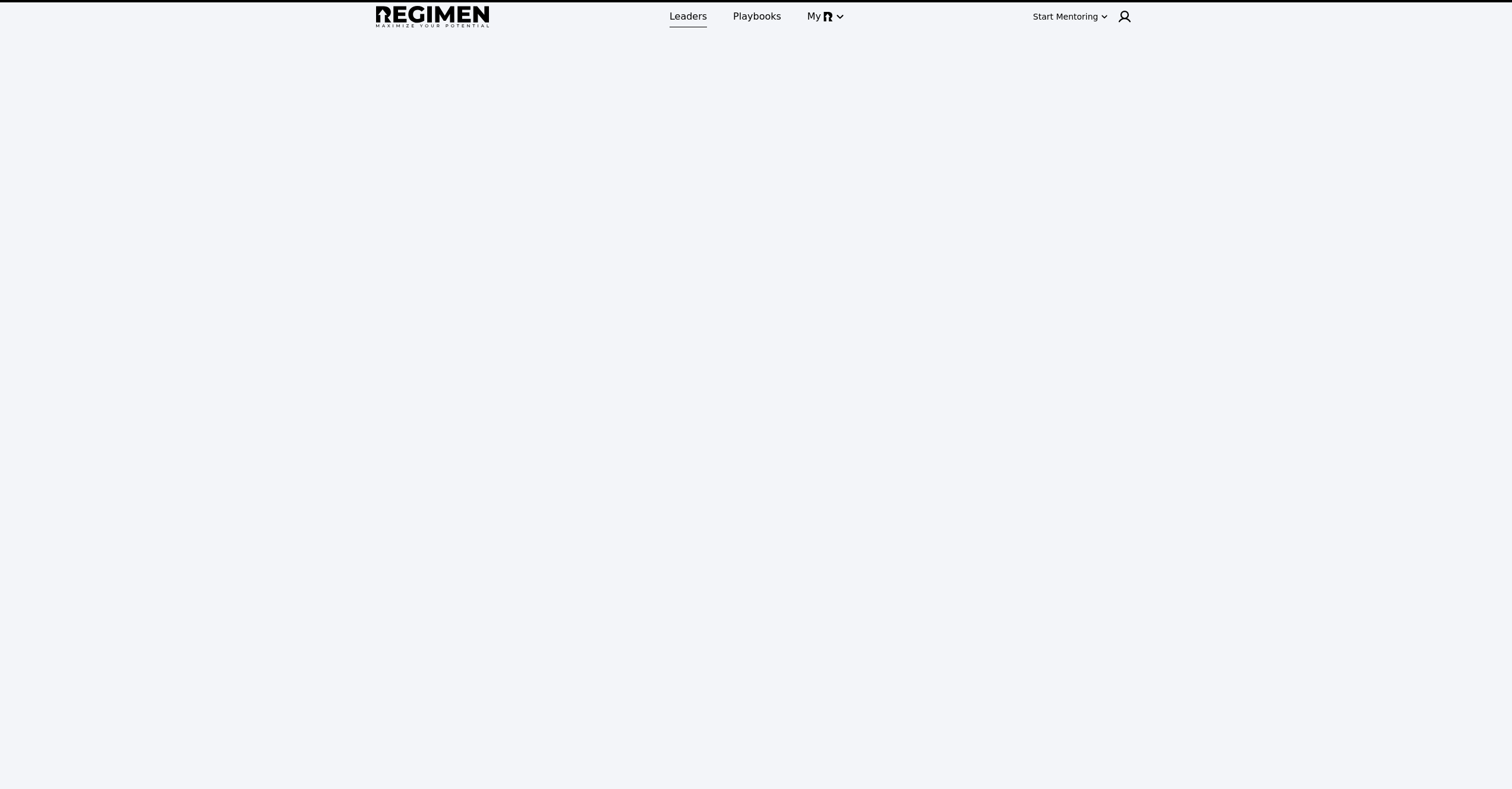
click at [697, 24] on link "Leaders" at bounding box center [688, 16] width 51 height 21
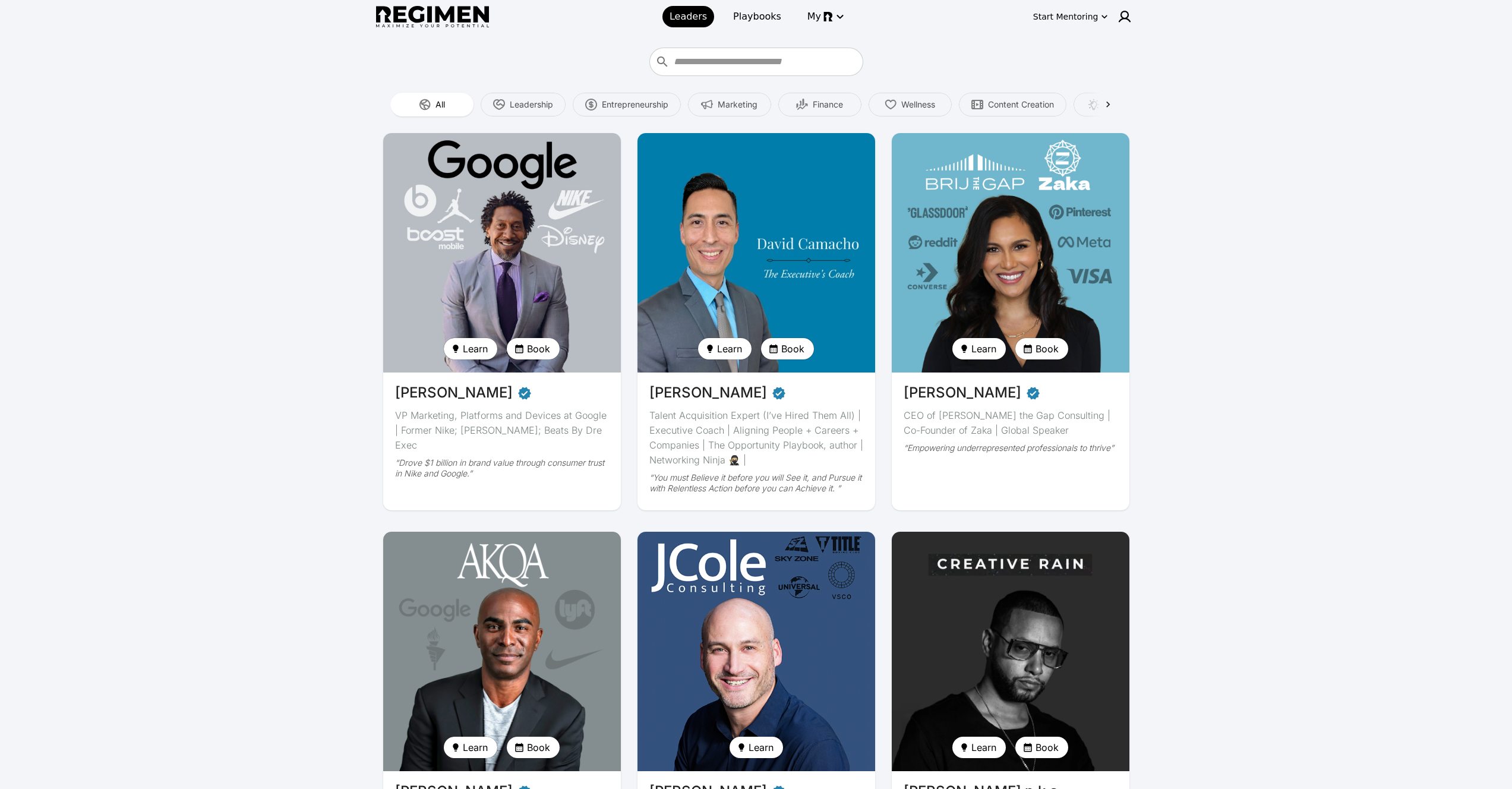
click at [741, 230] on img at bounding box center [756, 253] width 245 height 247
